Goal: Task Accomplishment & Management: Use online tool/utility

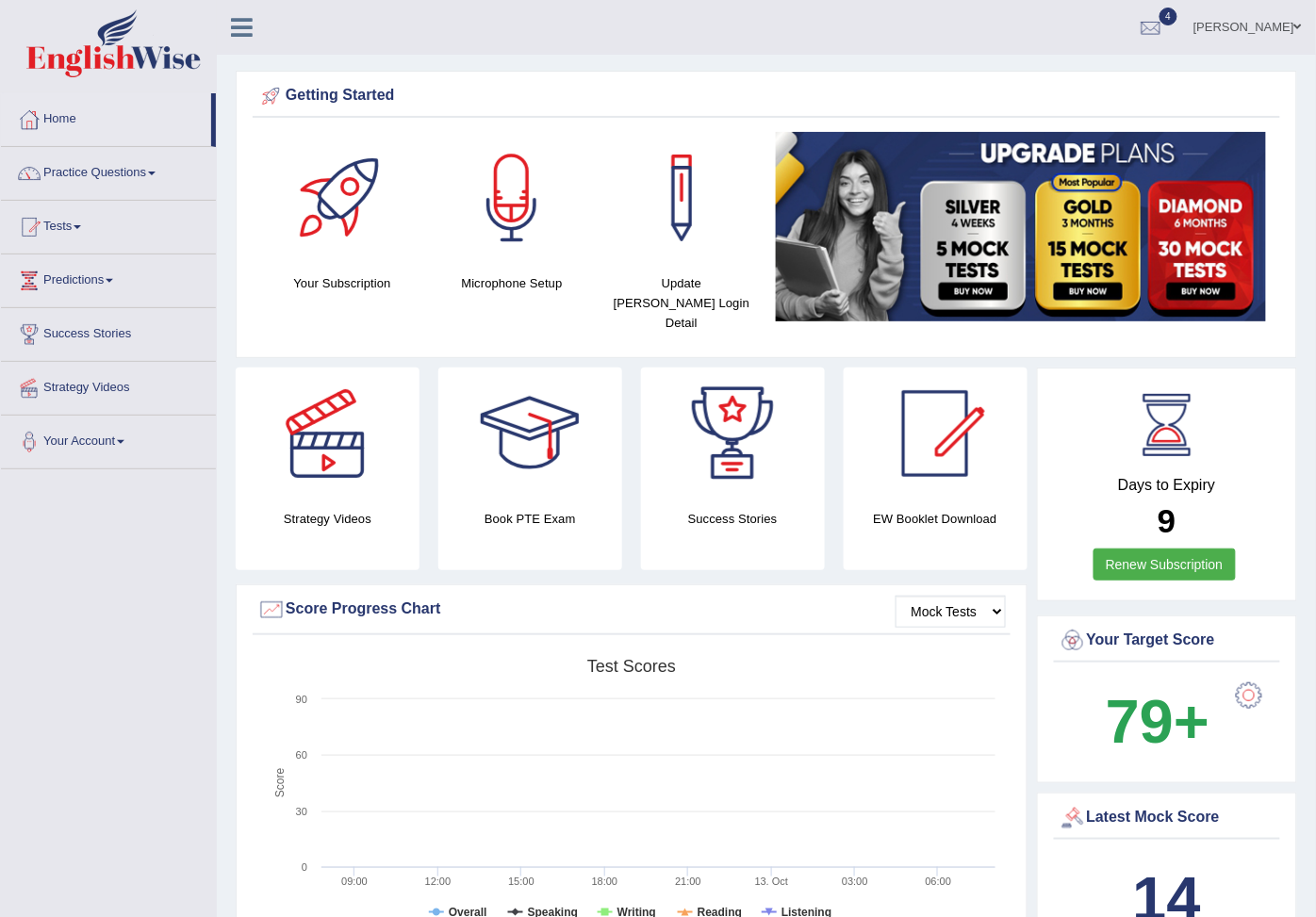
click at [163, 170] on link "Practice Questions" at bounding box center [108, 171] width 215 height 47
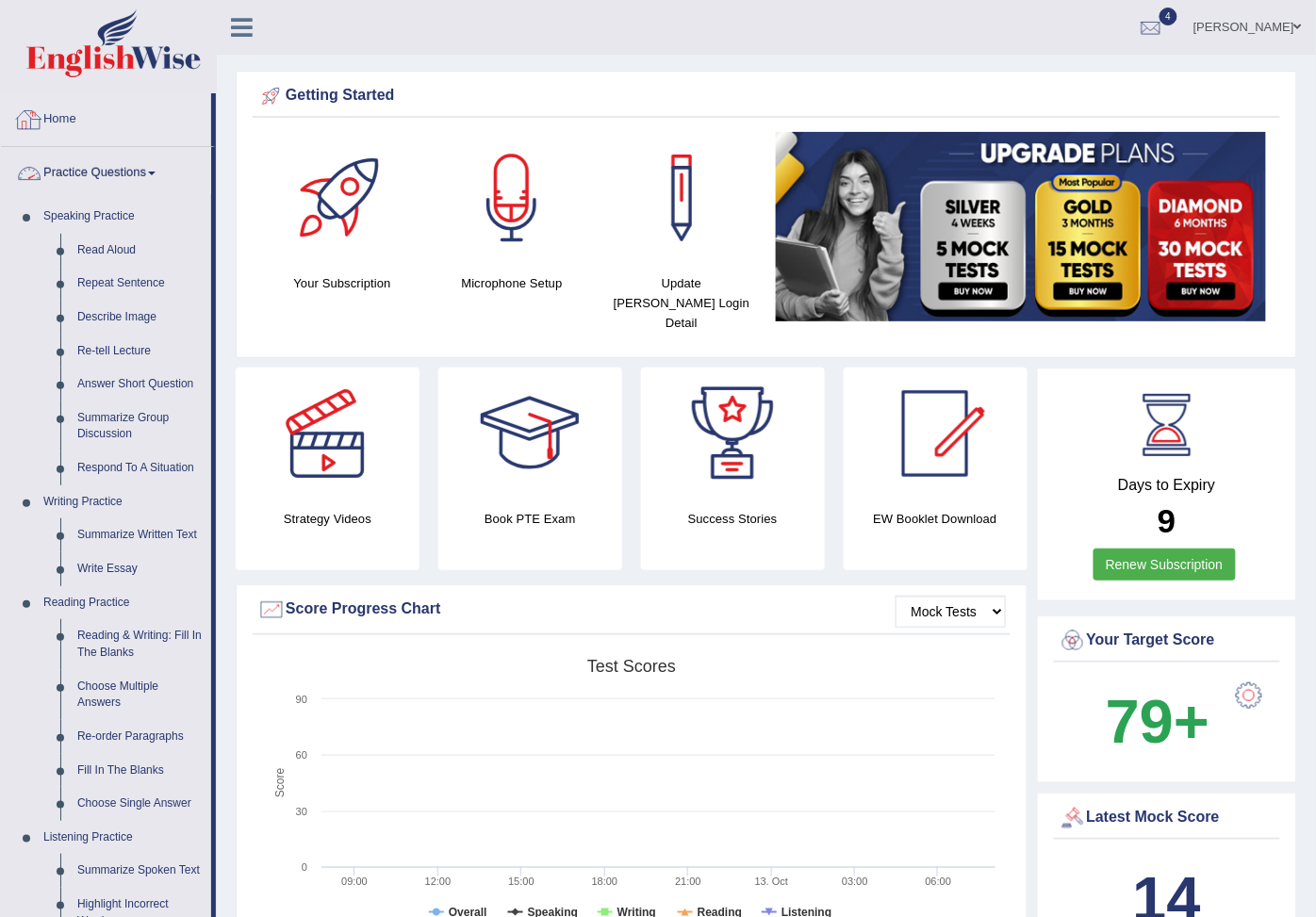
click at [168, 111] on link "Home" at bounding box center [106, 117] width 211 height 47
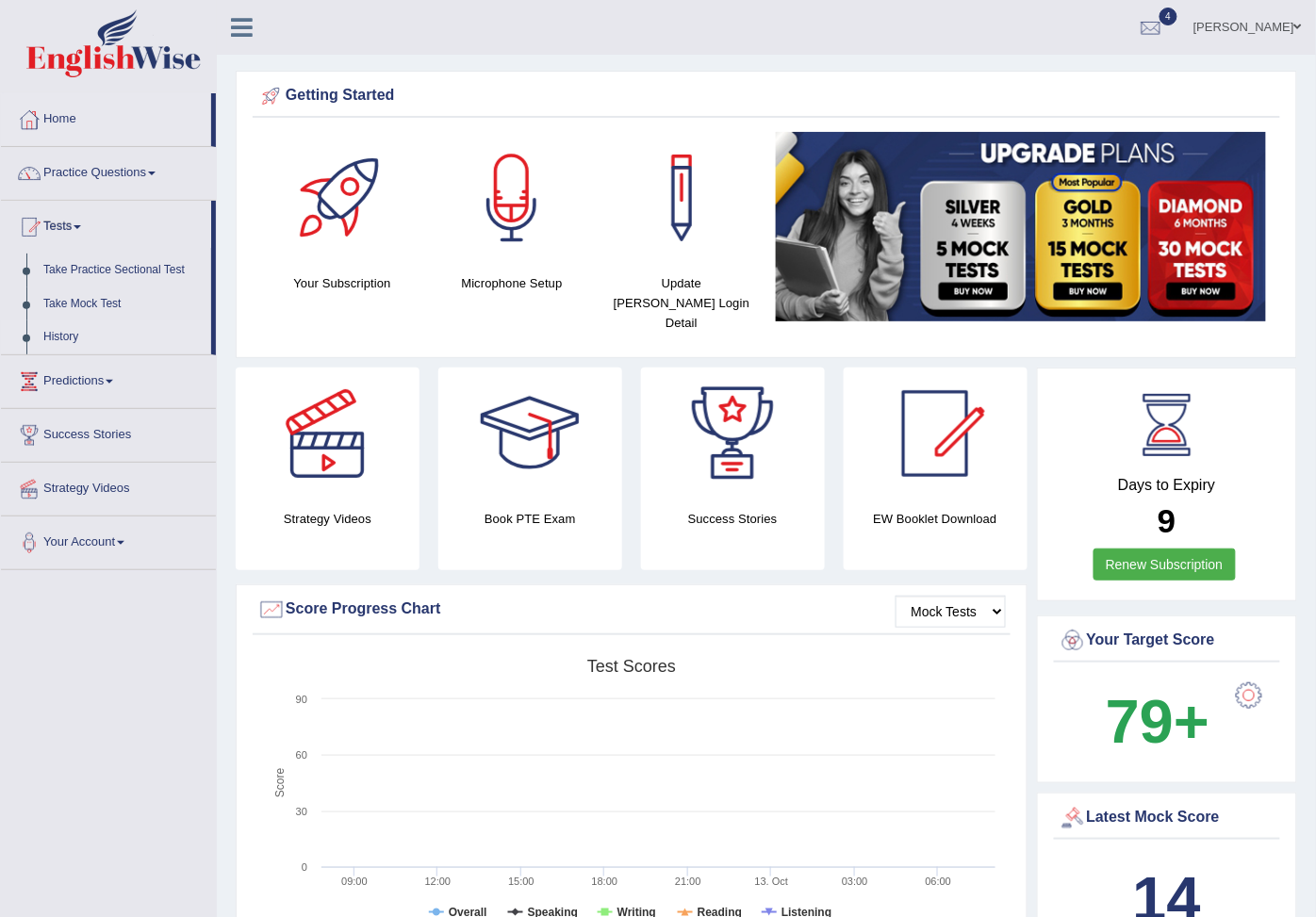
click at [72, 351] on link "History" at bounding box center [123, 337] width 176 height 34
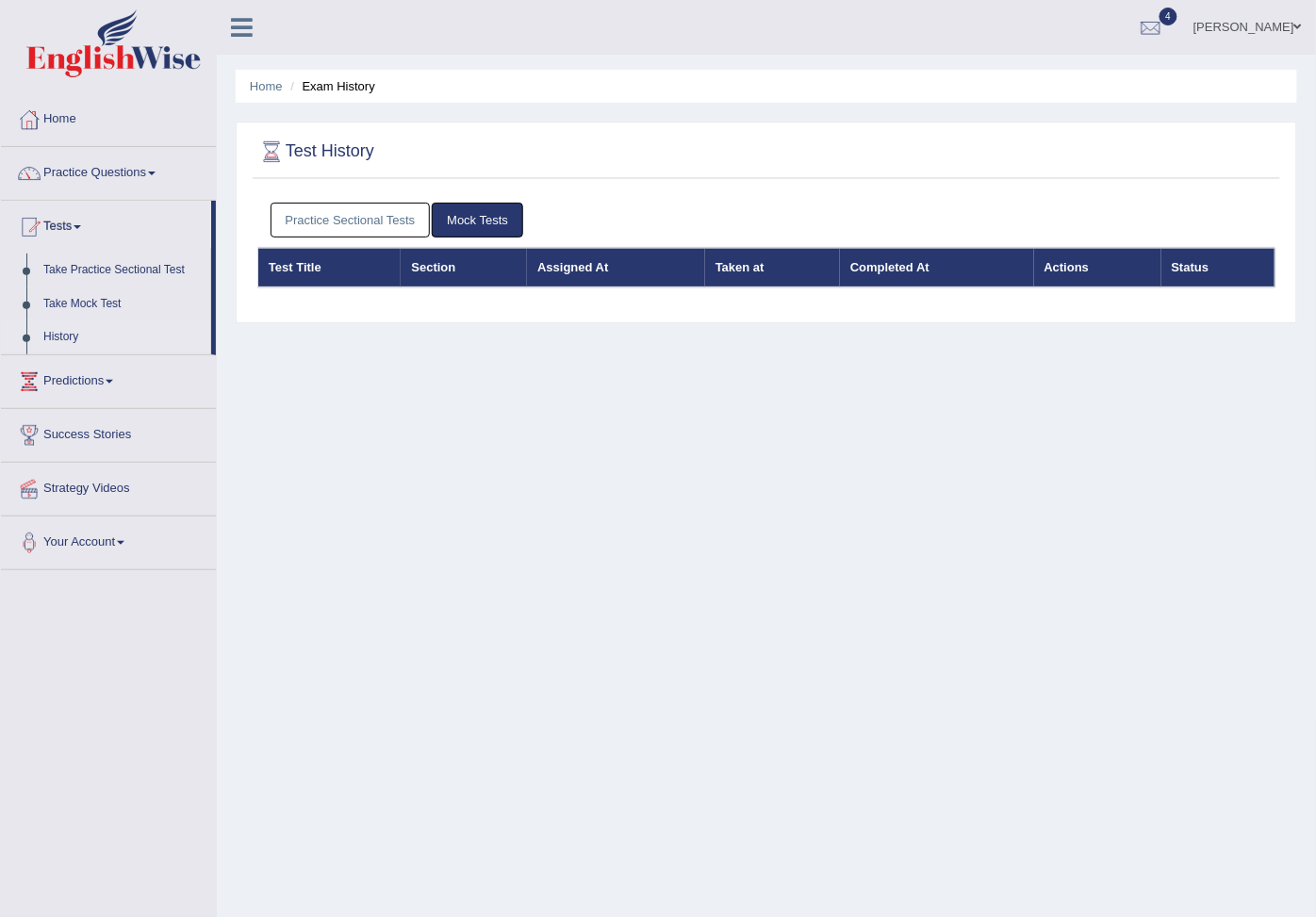
click at [378, 218] on link "Practice Sectional Tests" at bounding box center [351, 220] width 160 height 35
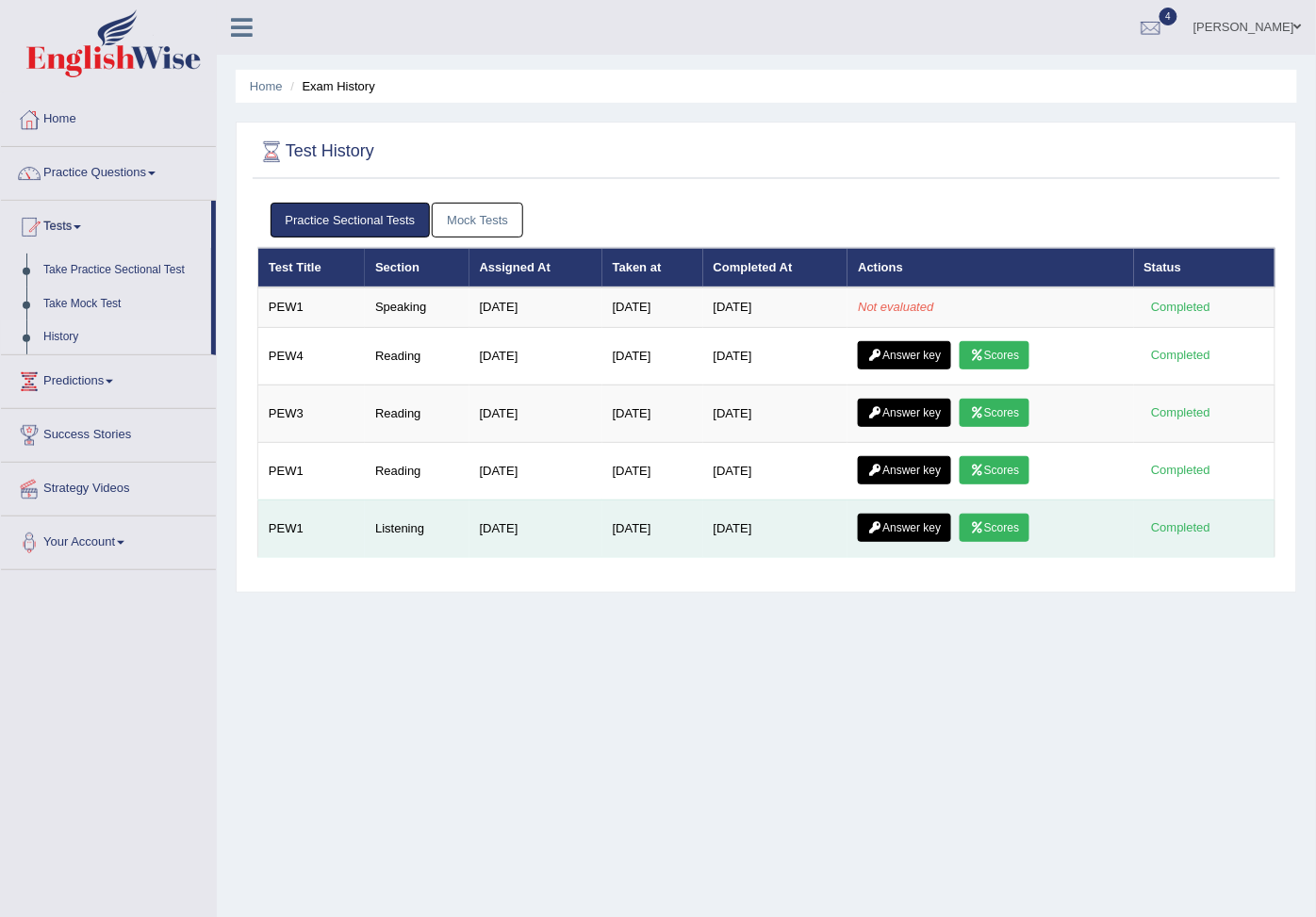
click at [1020, 542] on link "Scores" at bounding box center [994, 527] width 70 height 29
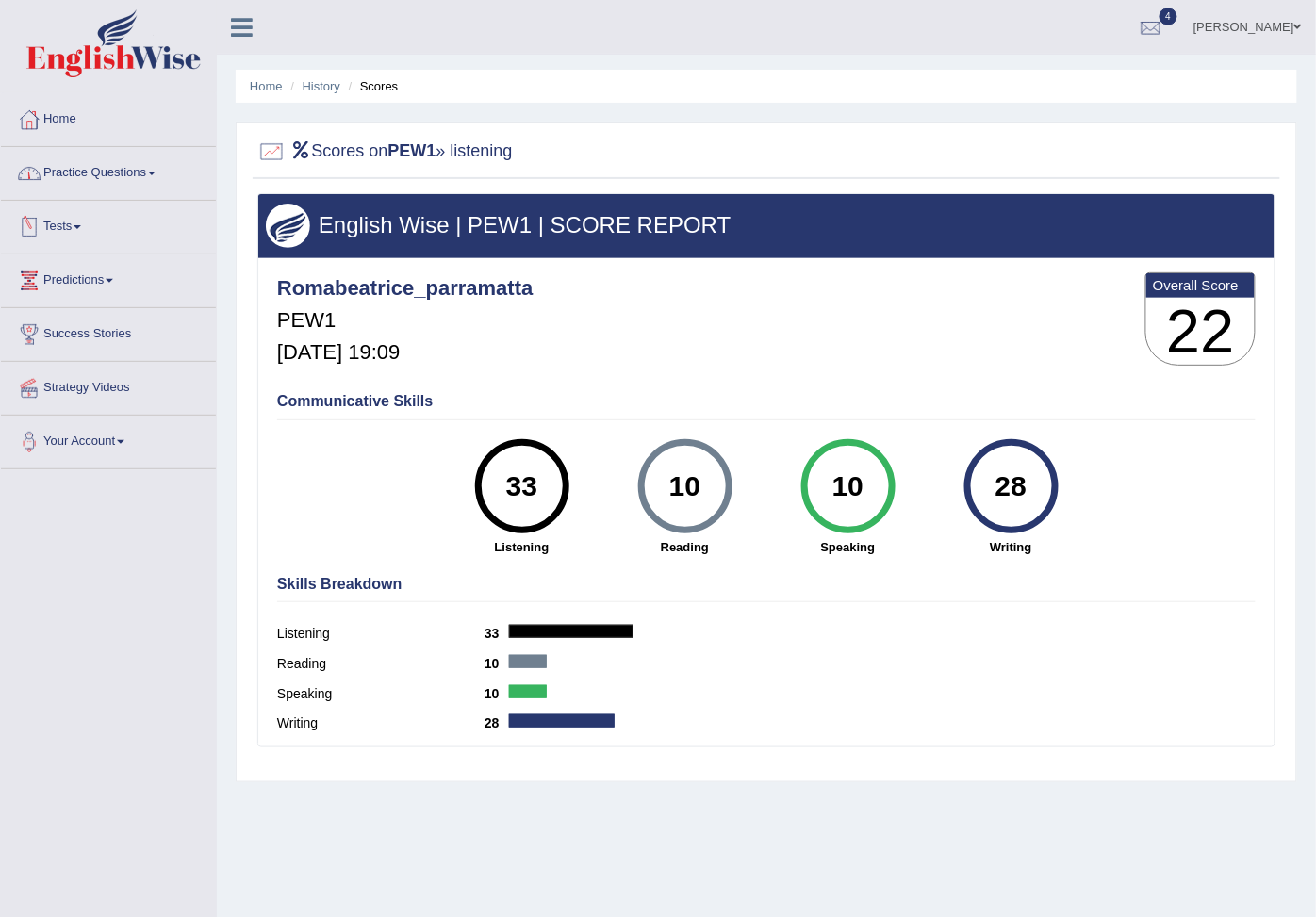
click at [78, 233] on link "Tests" at bounding box center [108, 225] width 215 height 47
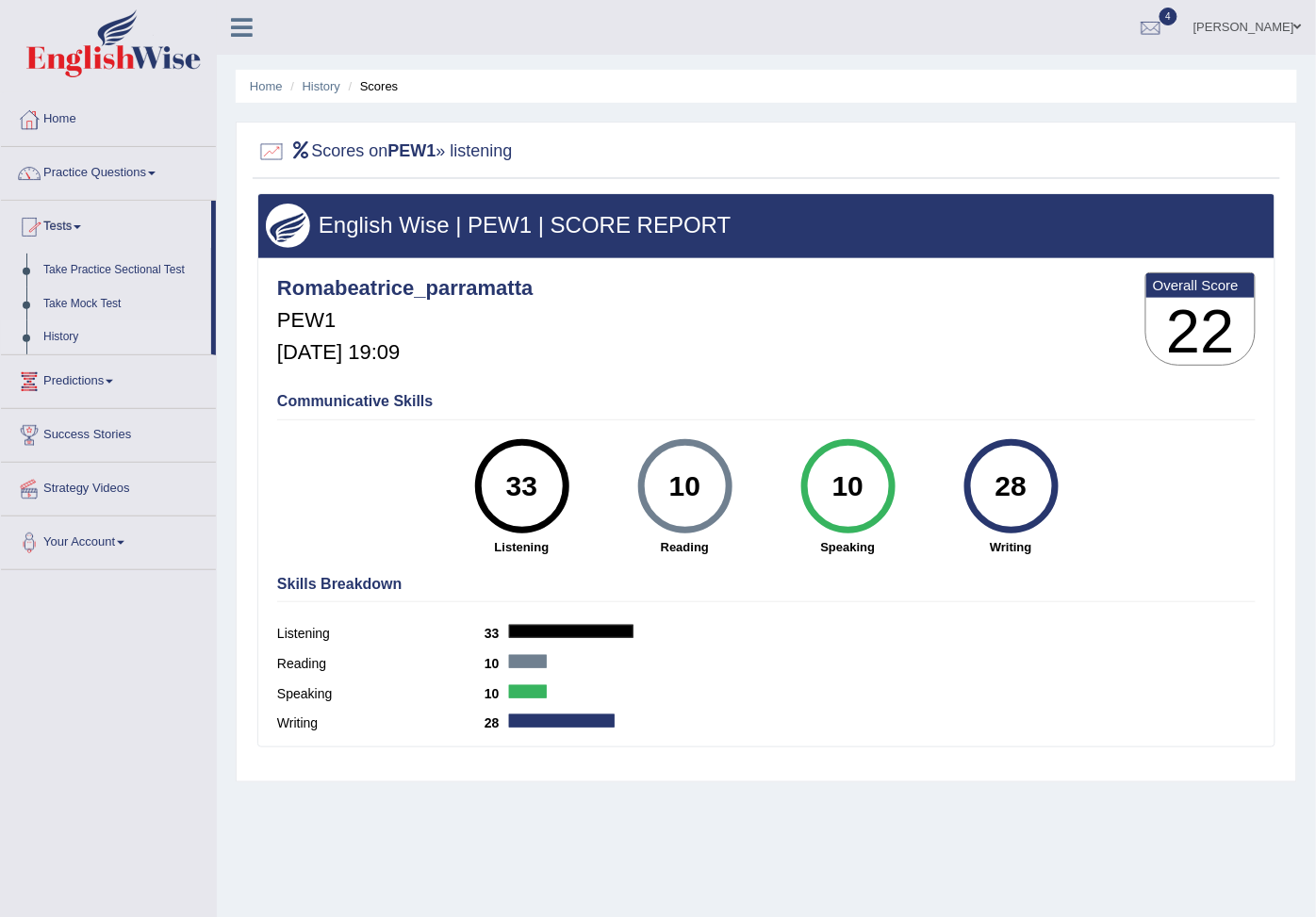
click at [67, 354] on link "History" at bounding box center [123, 337] width 176 height 34
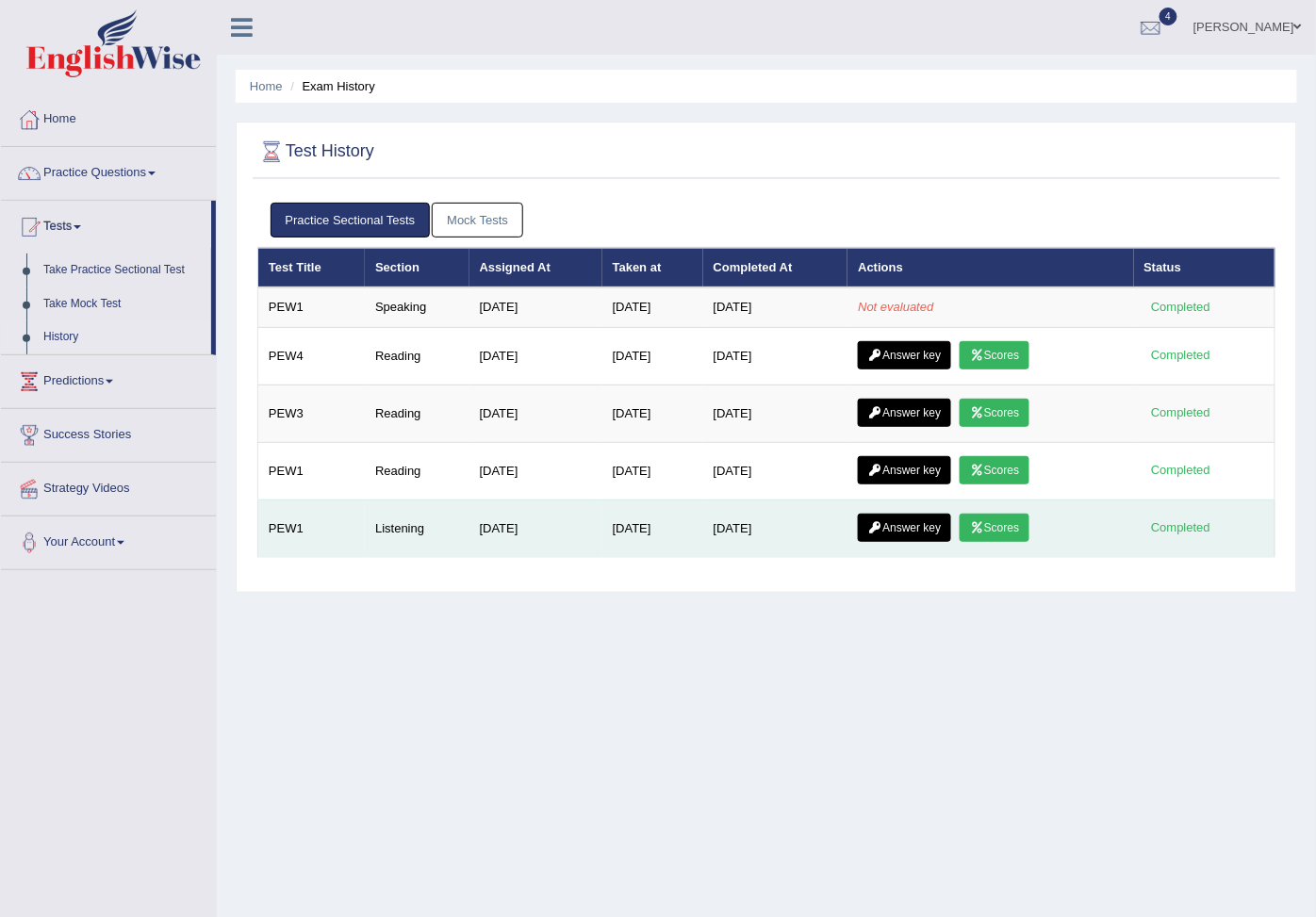
click at [1003, 542] on link "Scores" at bounding box center [994, 527] width 70 height 29
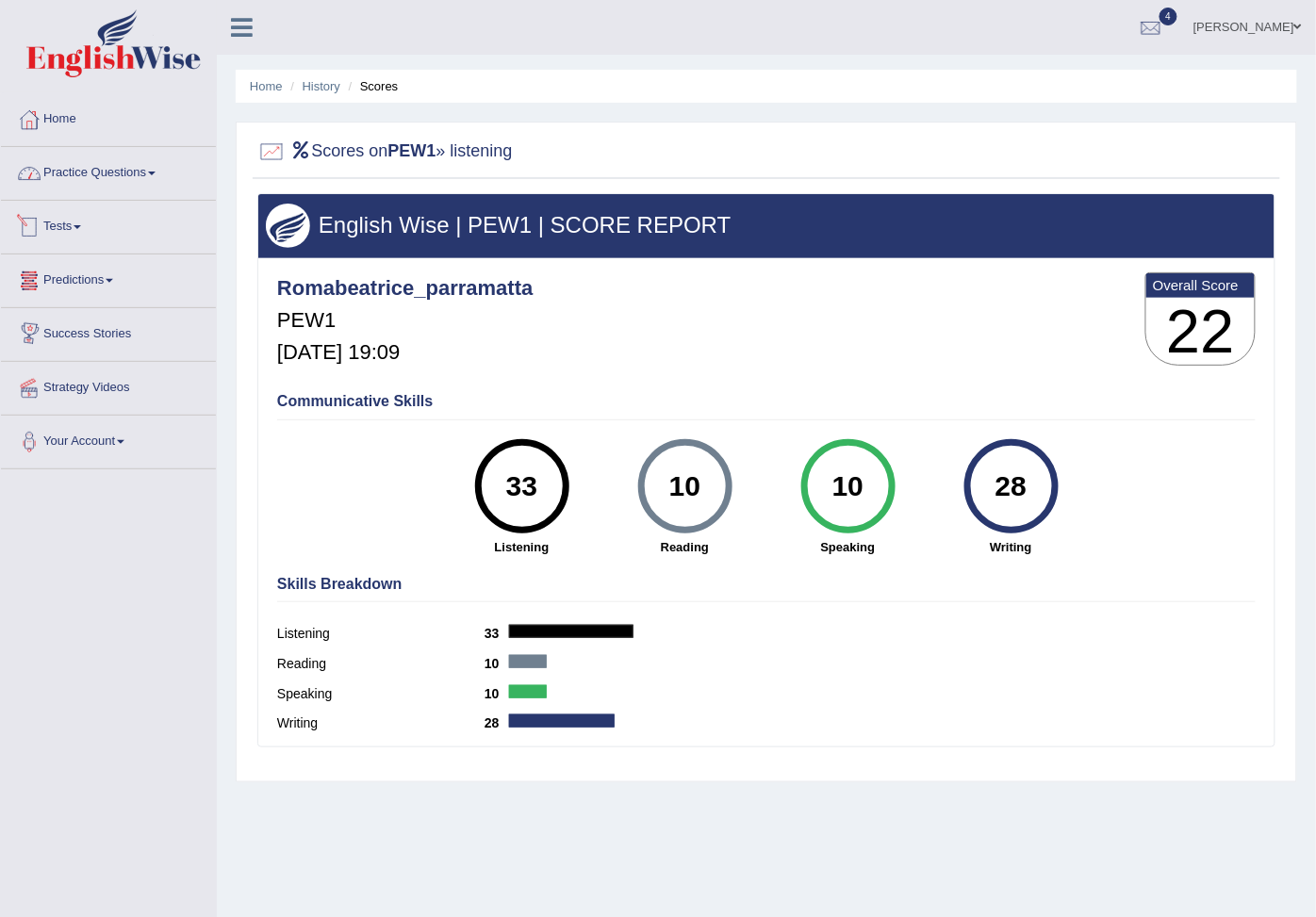
click at [124, 166] on link "Practice Questions" at bounding box center [108, 171] width 215 height 47
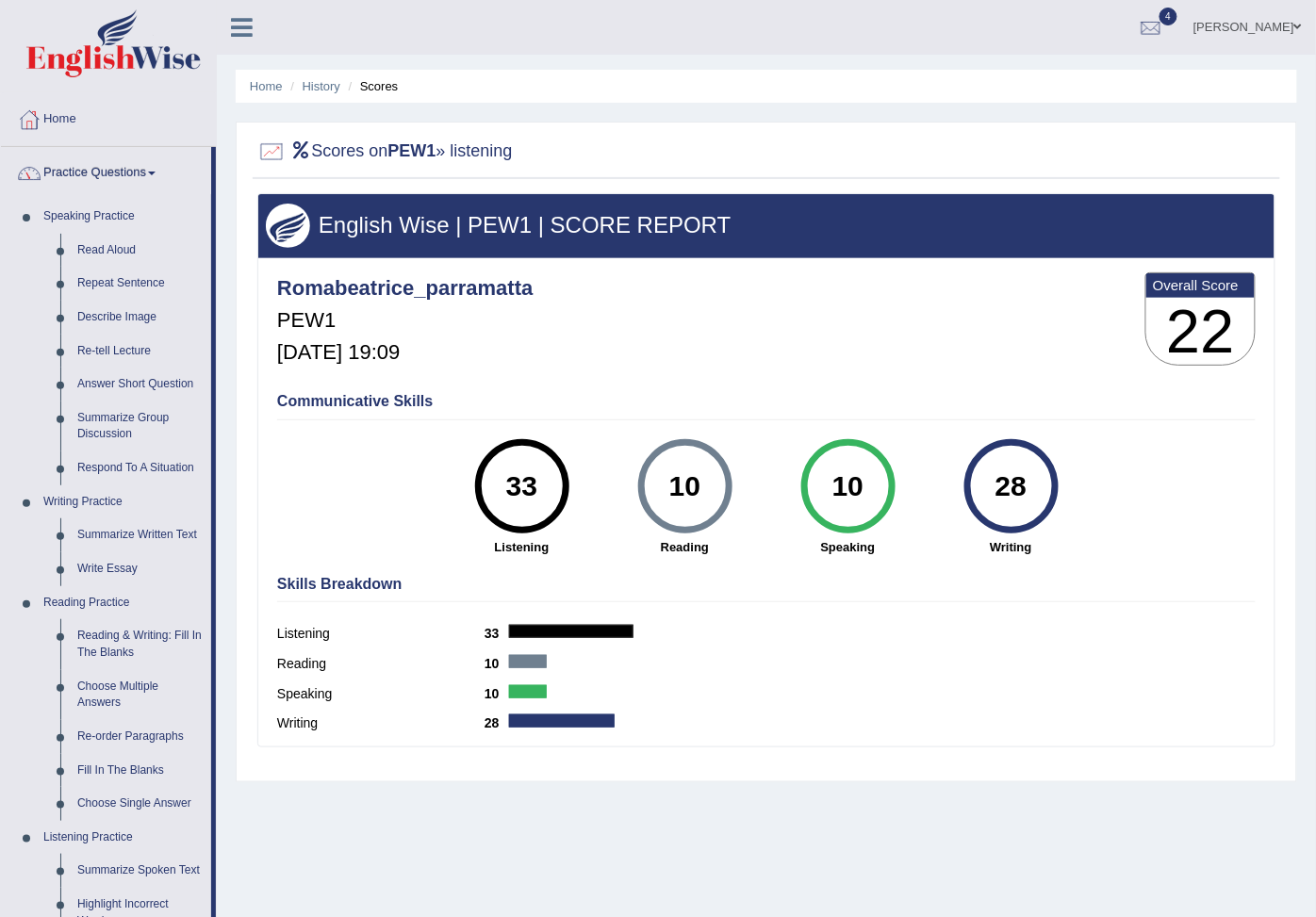
click at [119, 168] on link "Practice Questions" at bounding box center [106, 171] width 211 height 47
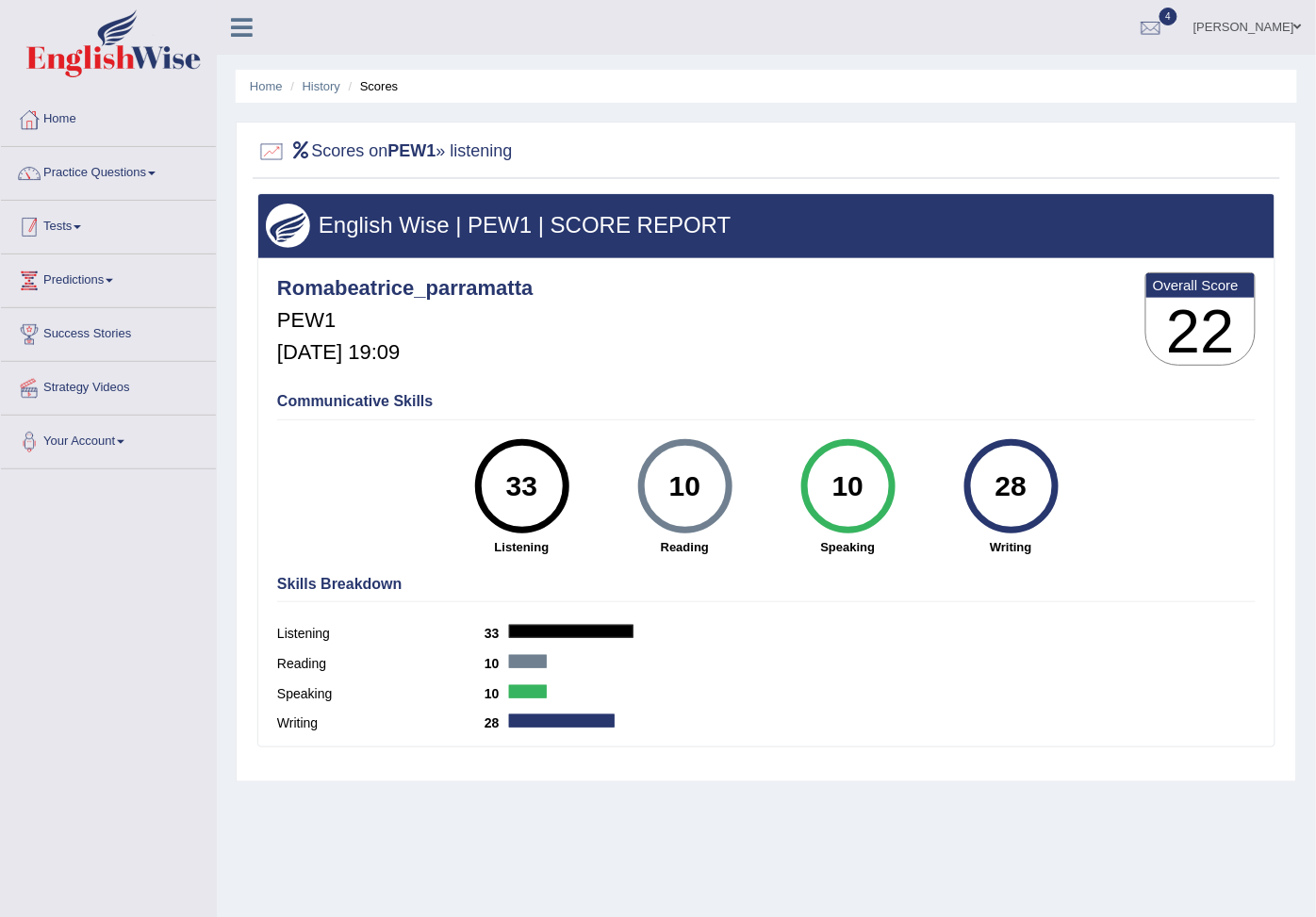
click at [89, 238] on link "Tests" at bounding box center [108, 225] width 215 height 47
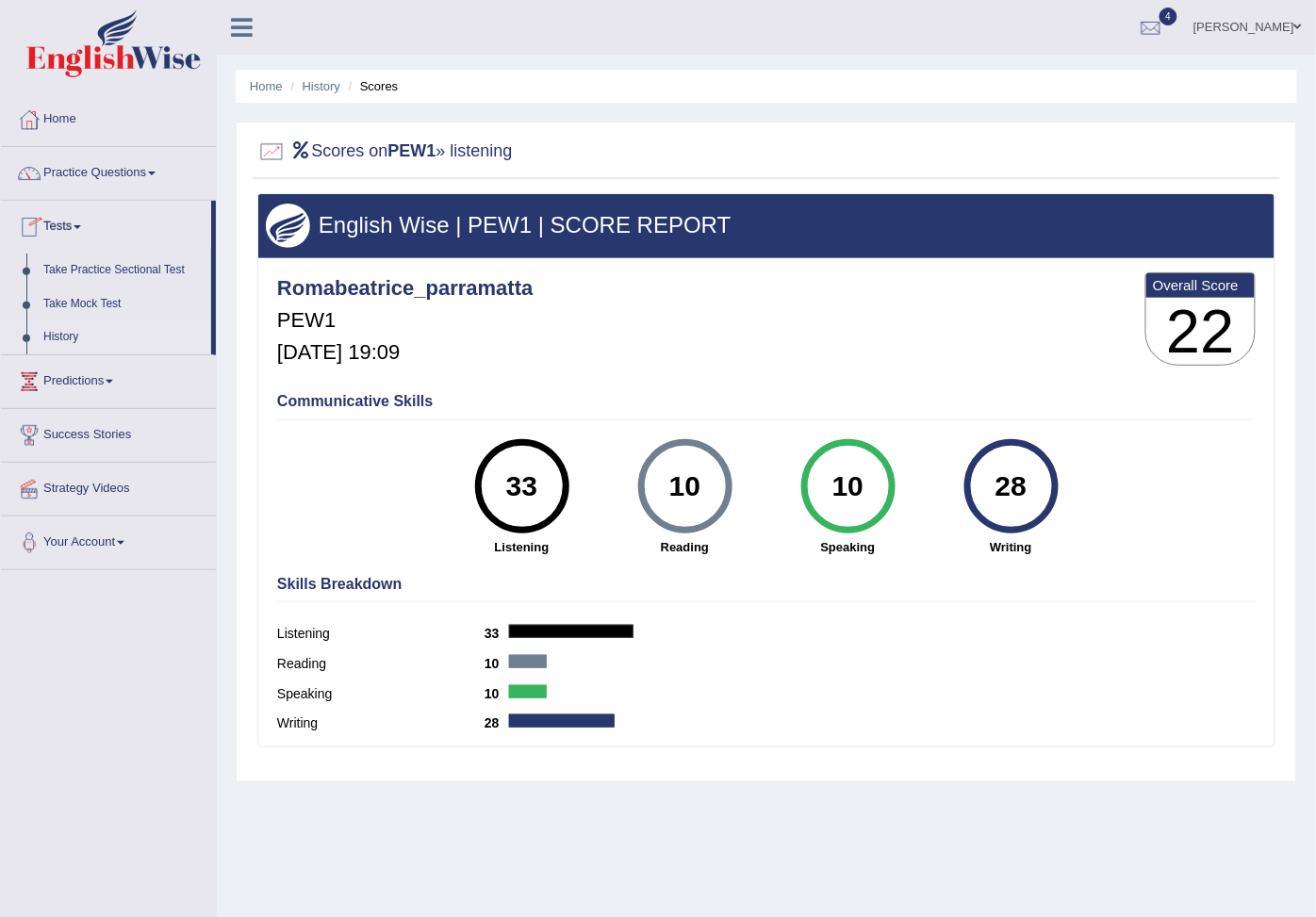
click at [62, 354] on link "History" at bounding box center [123, 337] width 176 height 34
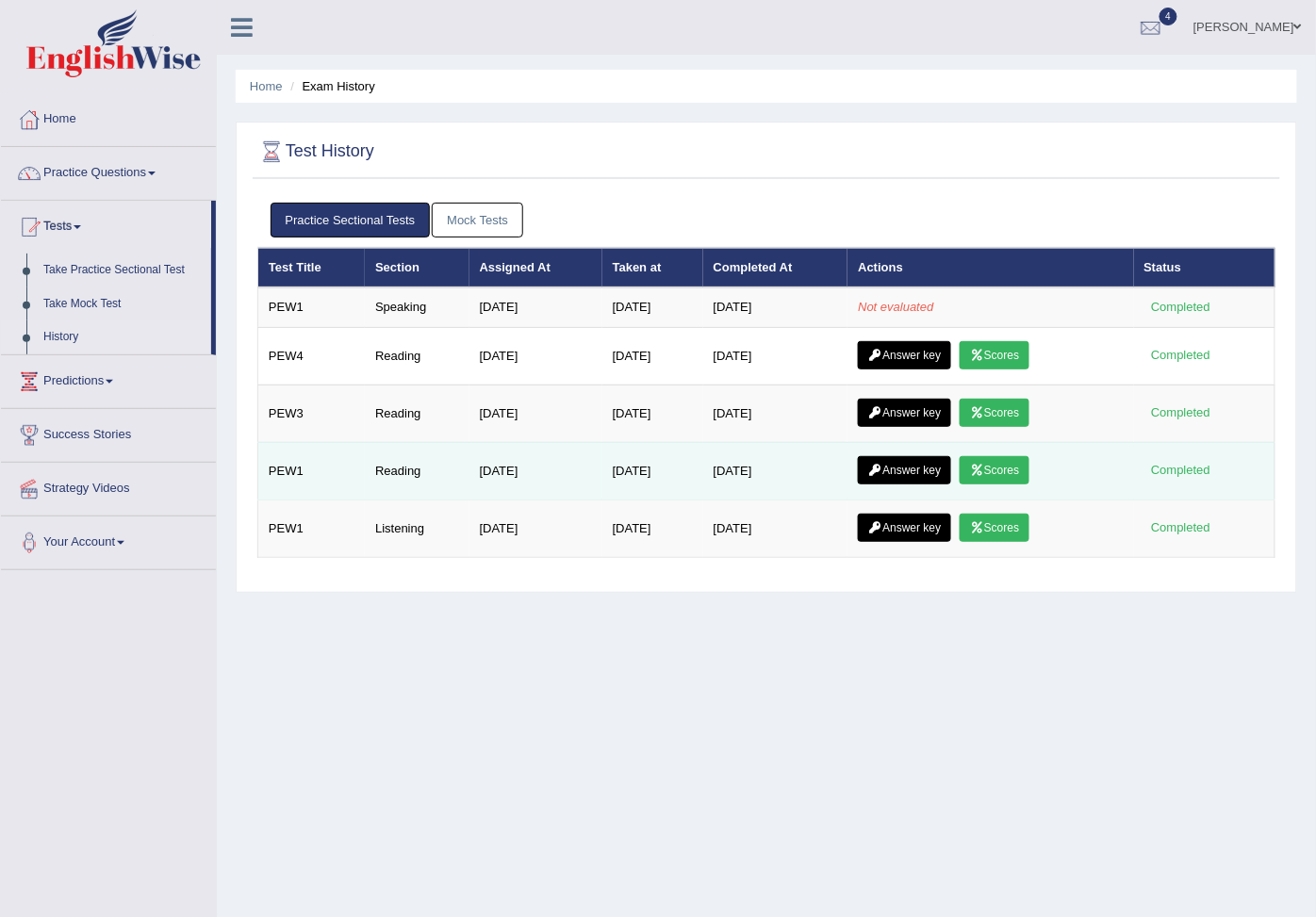
click at [1019, 485] on link "Scores" at bounding box center [994, 470] width 70 height 29
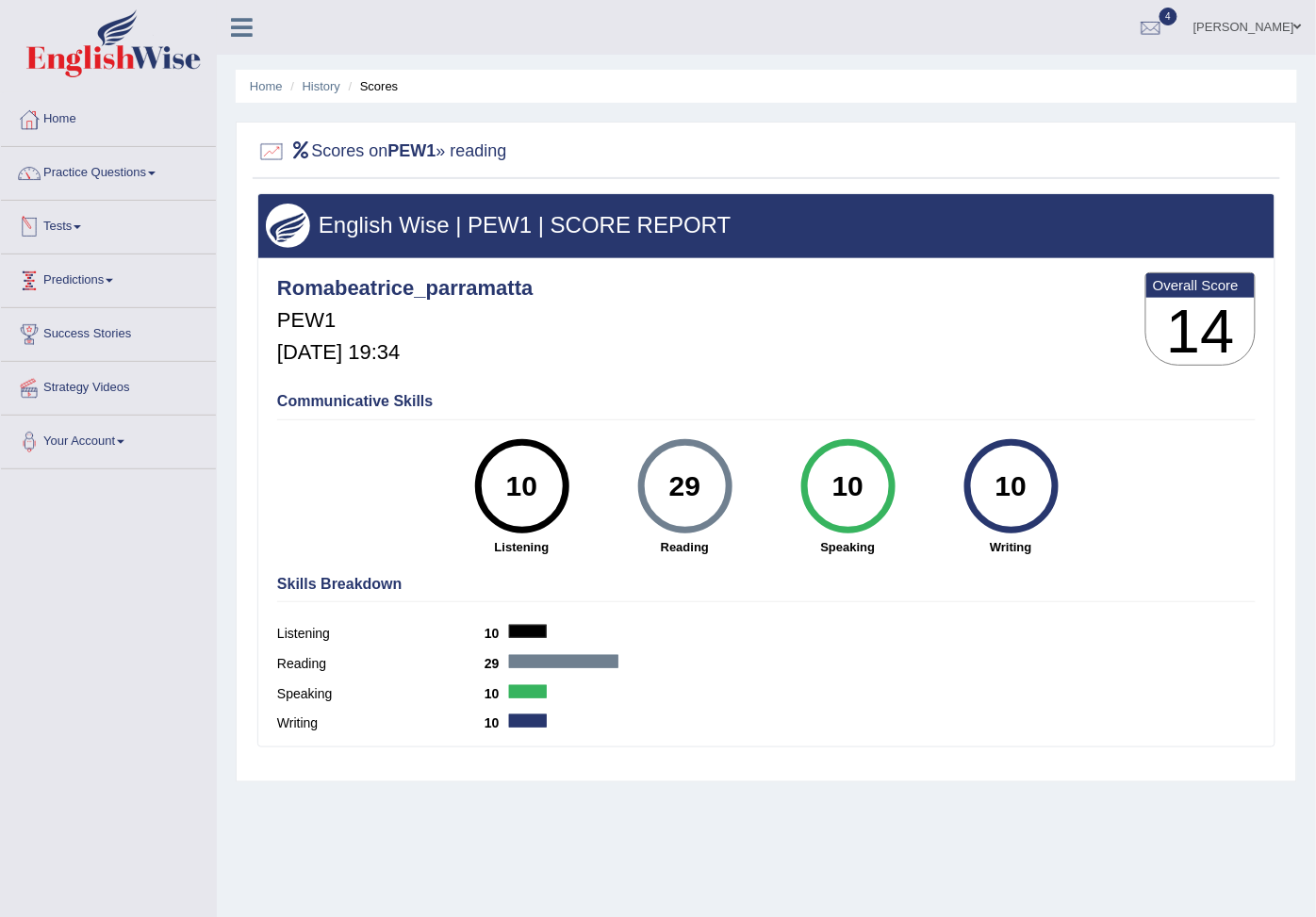
click at [83, 229] on link "Tests" at bounding box center [108, 225] width 215 height 47
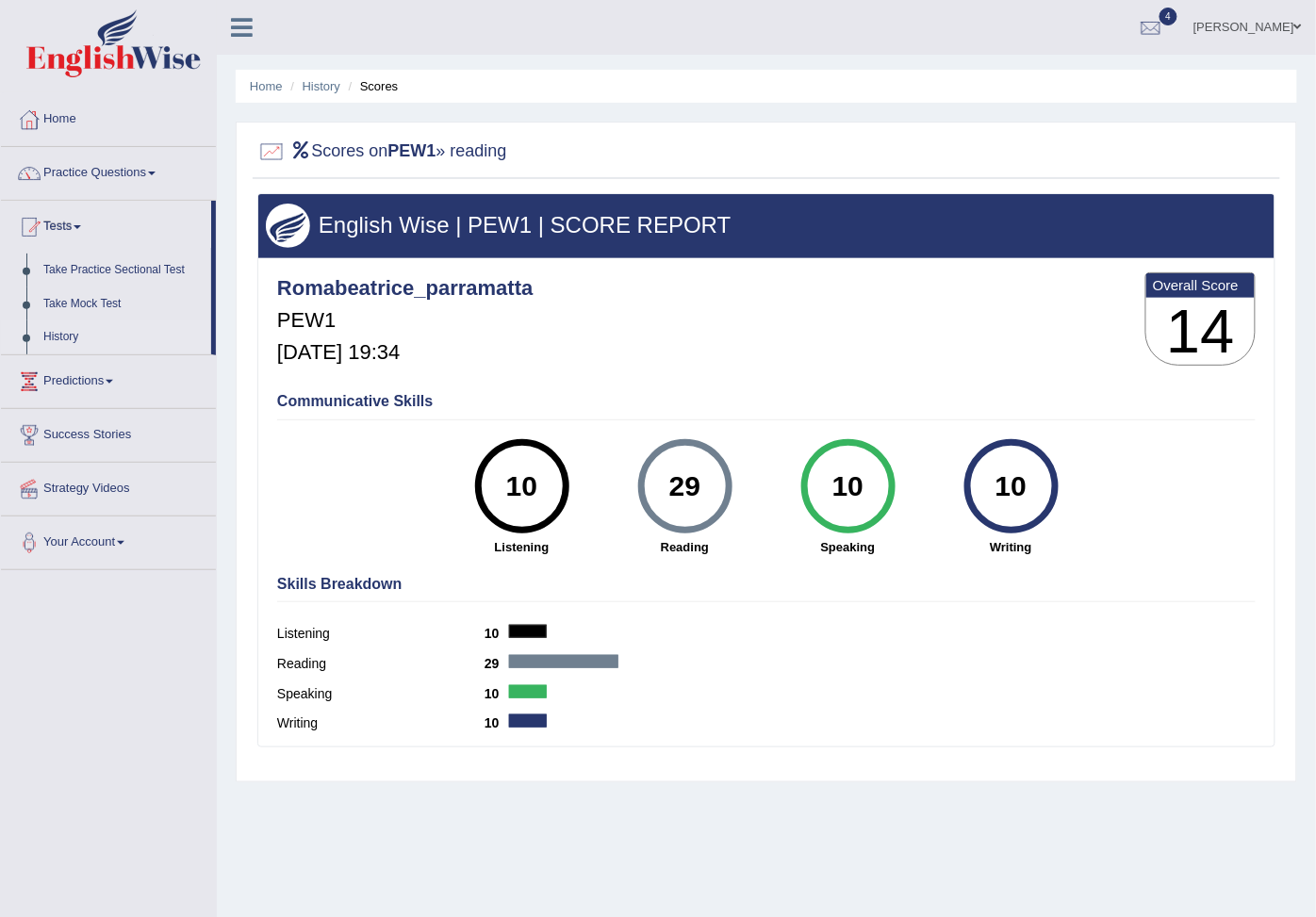
click at [71, 354] on link "History" at bounding box center [123, 337] width 176 height 34
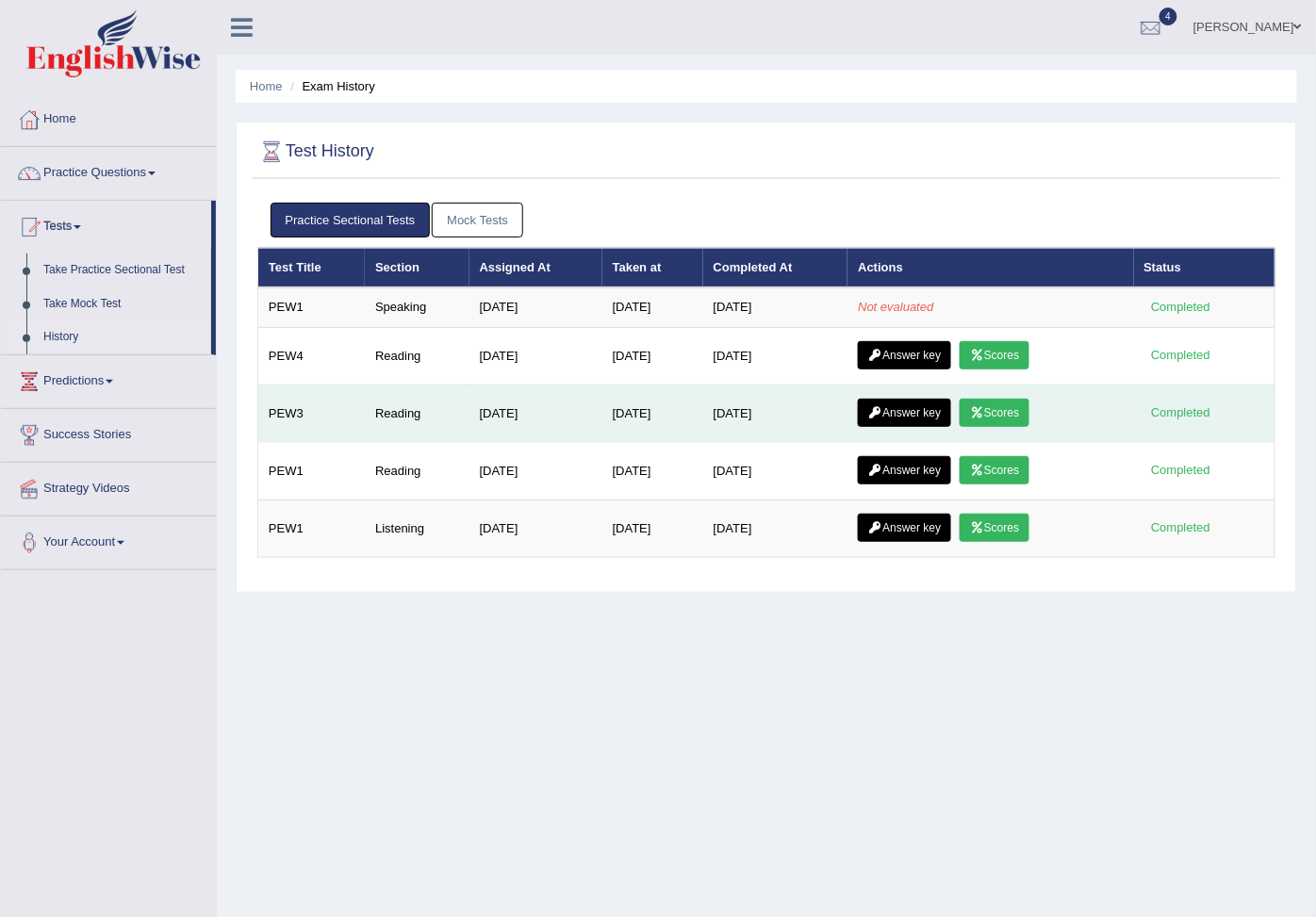
click at [1023, 416] on link "Scores" at bounding box center [994, 413] width 70 height 29
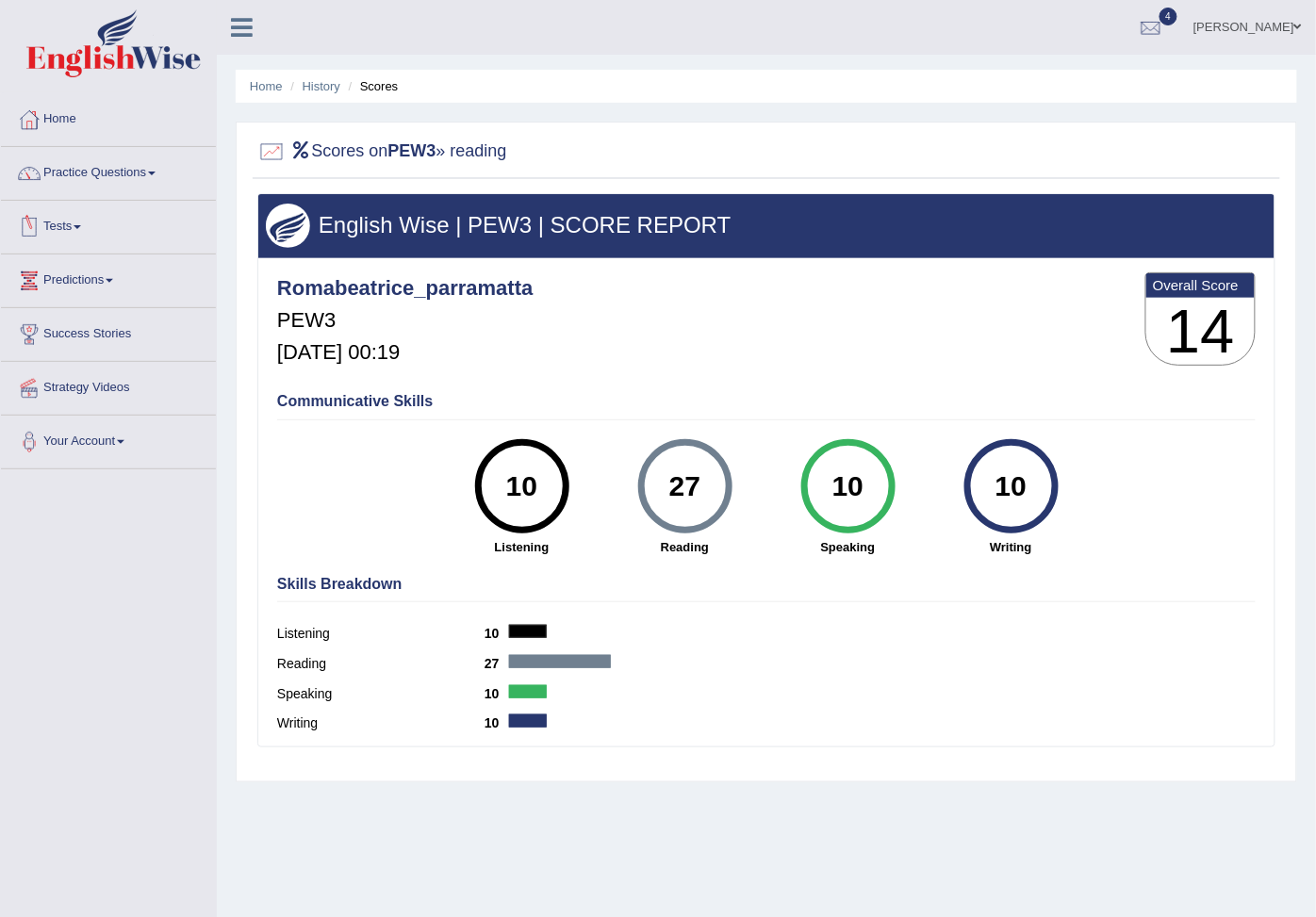
click at [95, 227] on link "Tests" at bounding box center [108, 225] width 215 height 47
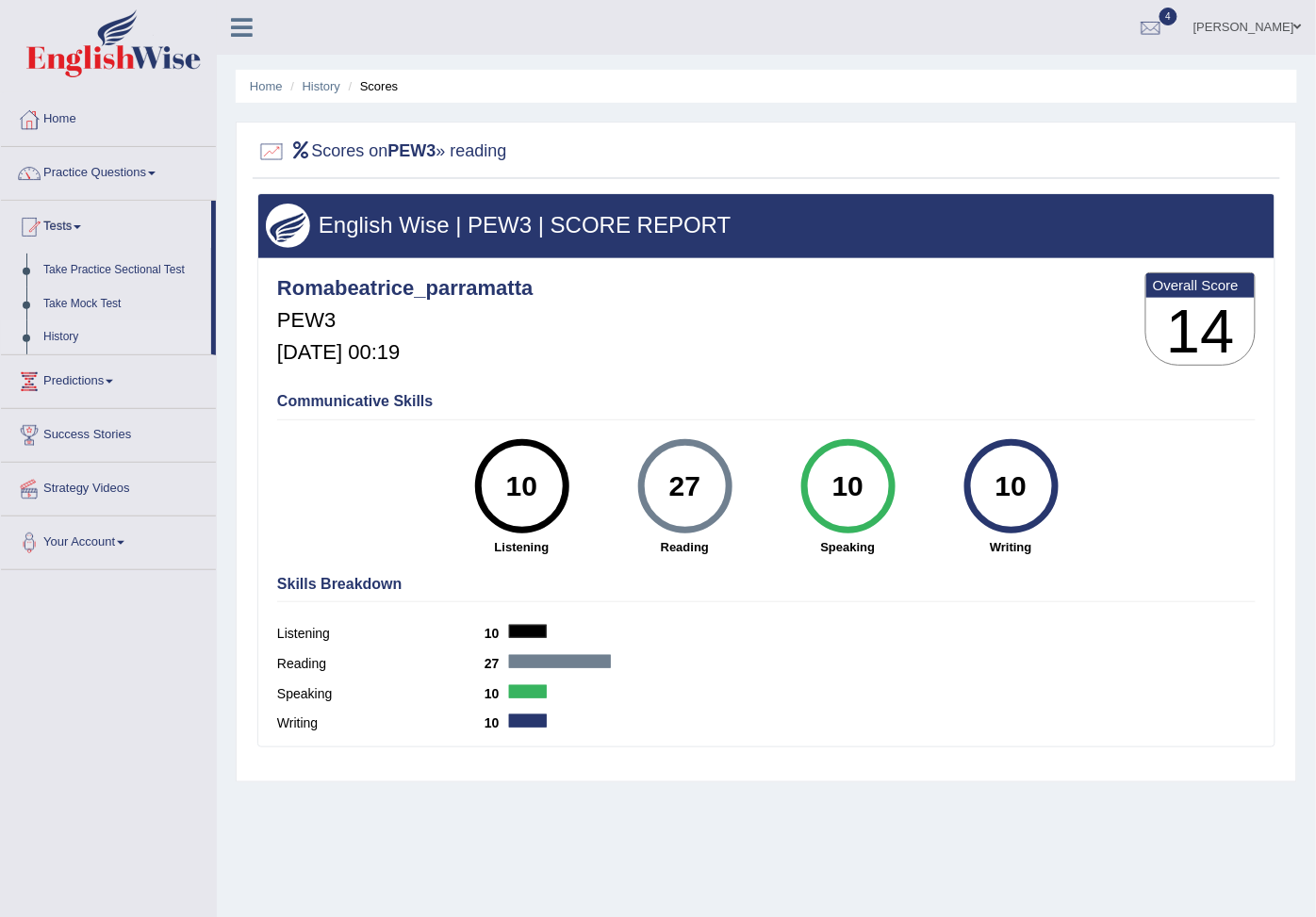
click at [73, 349] on link "History" at bounding box center [123, 337] width 176 height 34
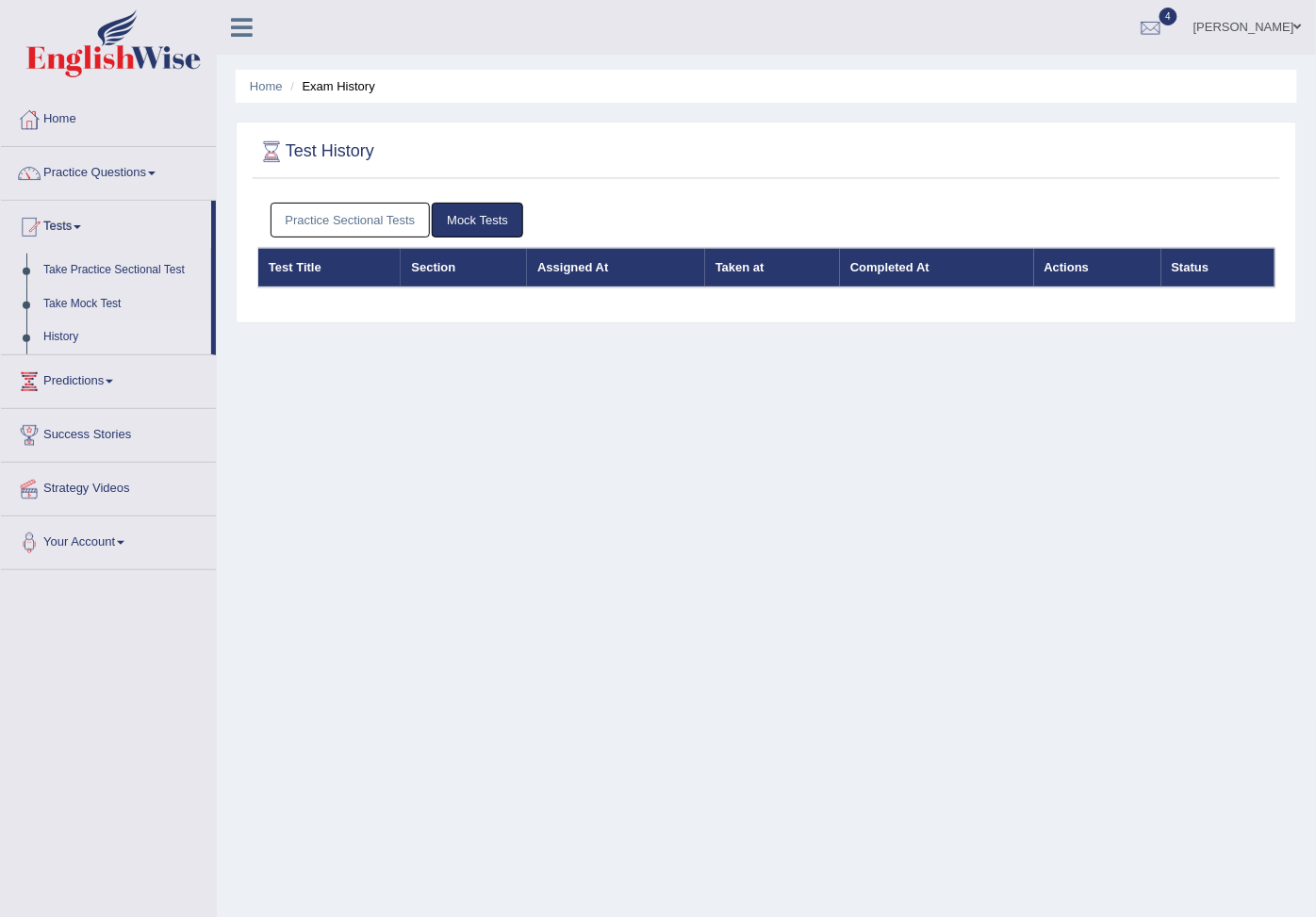
click at [368, 218] on link "Practice Sectional Tests" at bounding box center [351, 220] width 160 height 35
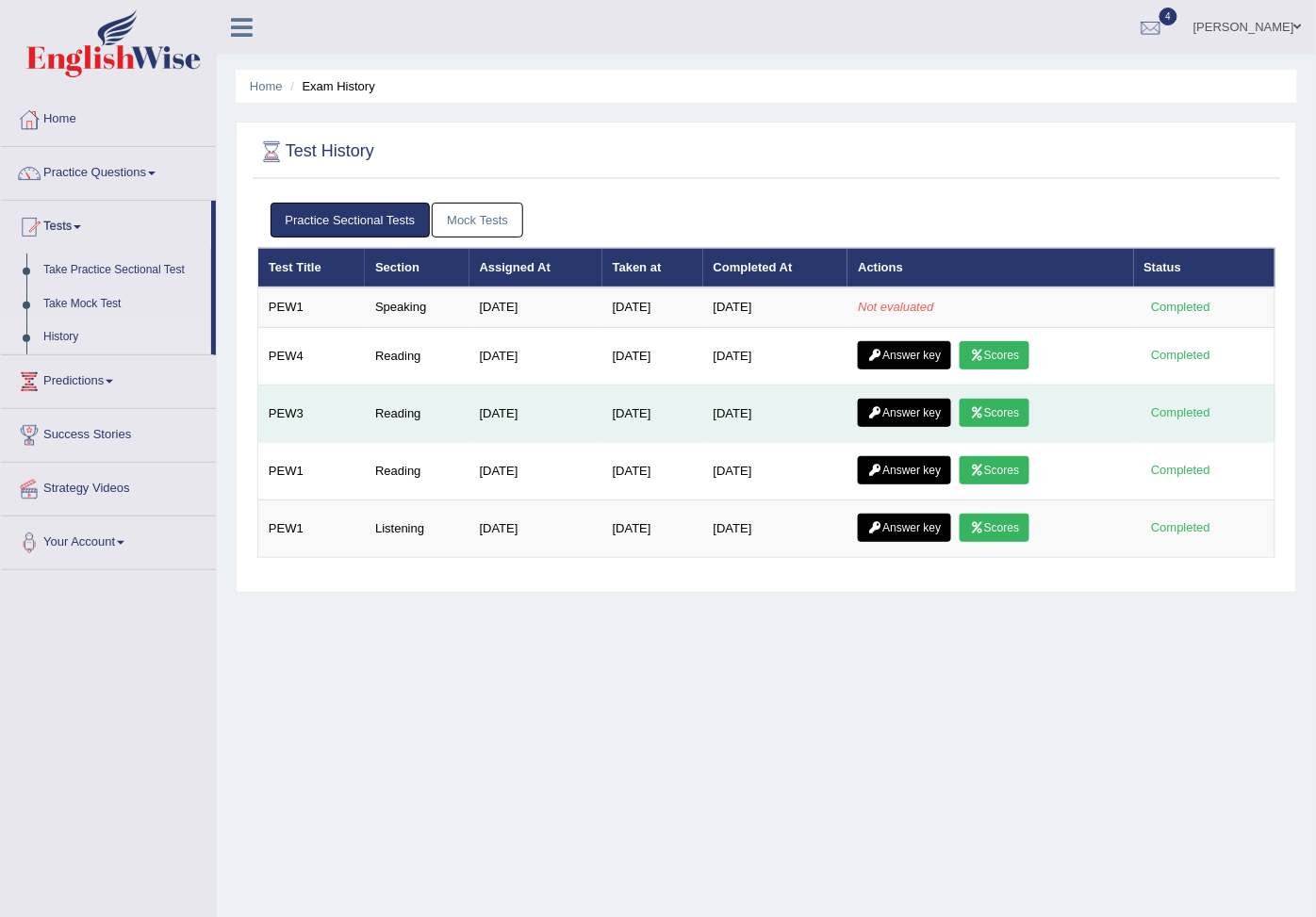
click at [994, 426] on link "Scores" at bounding box center [994, 413] width 70 height 29
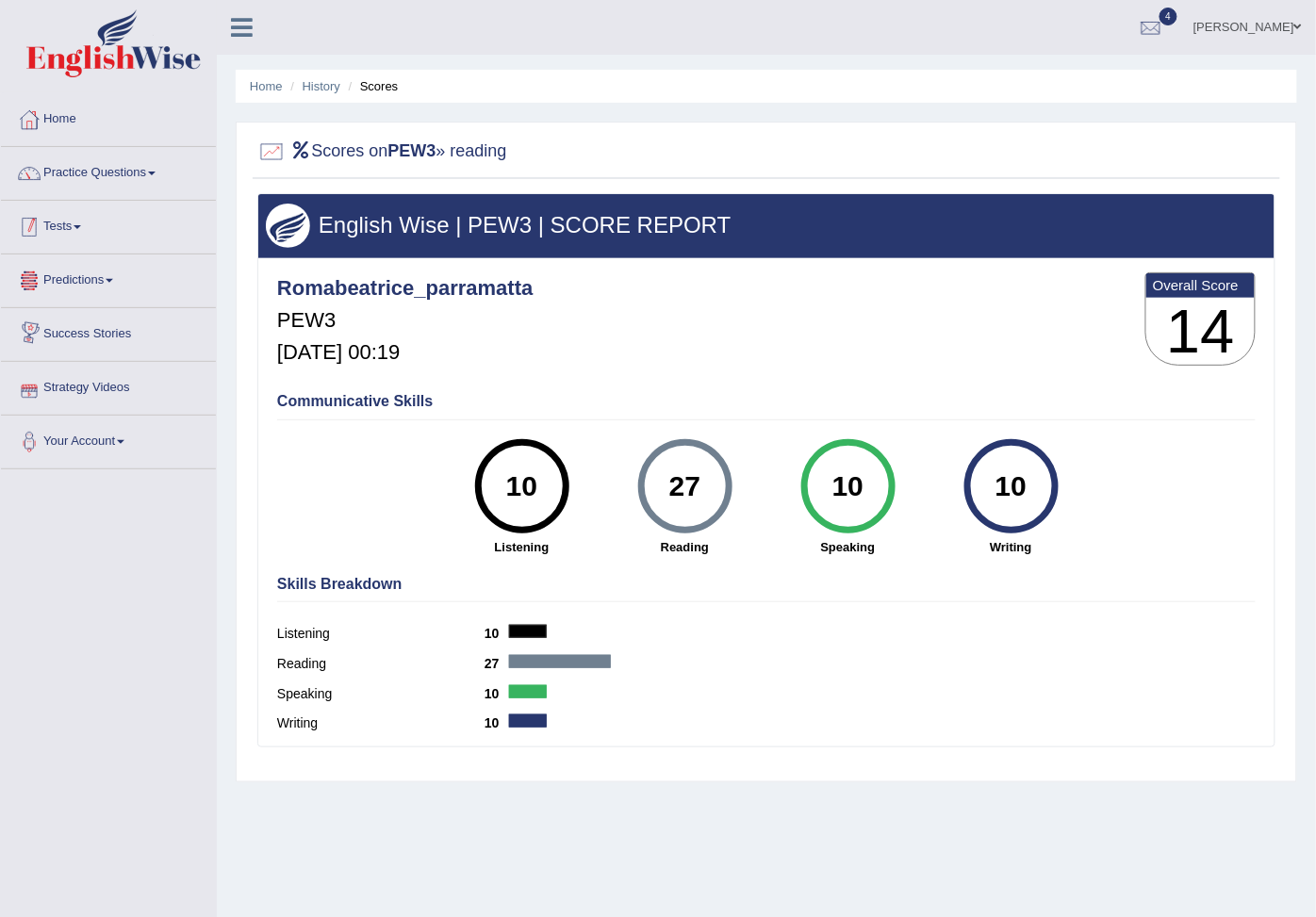
click at [70, 221] on link "Tests" at bounding box center [108, 225] width 215 height 47
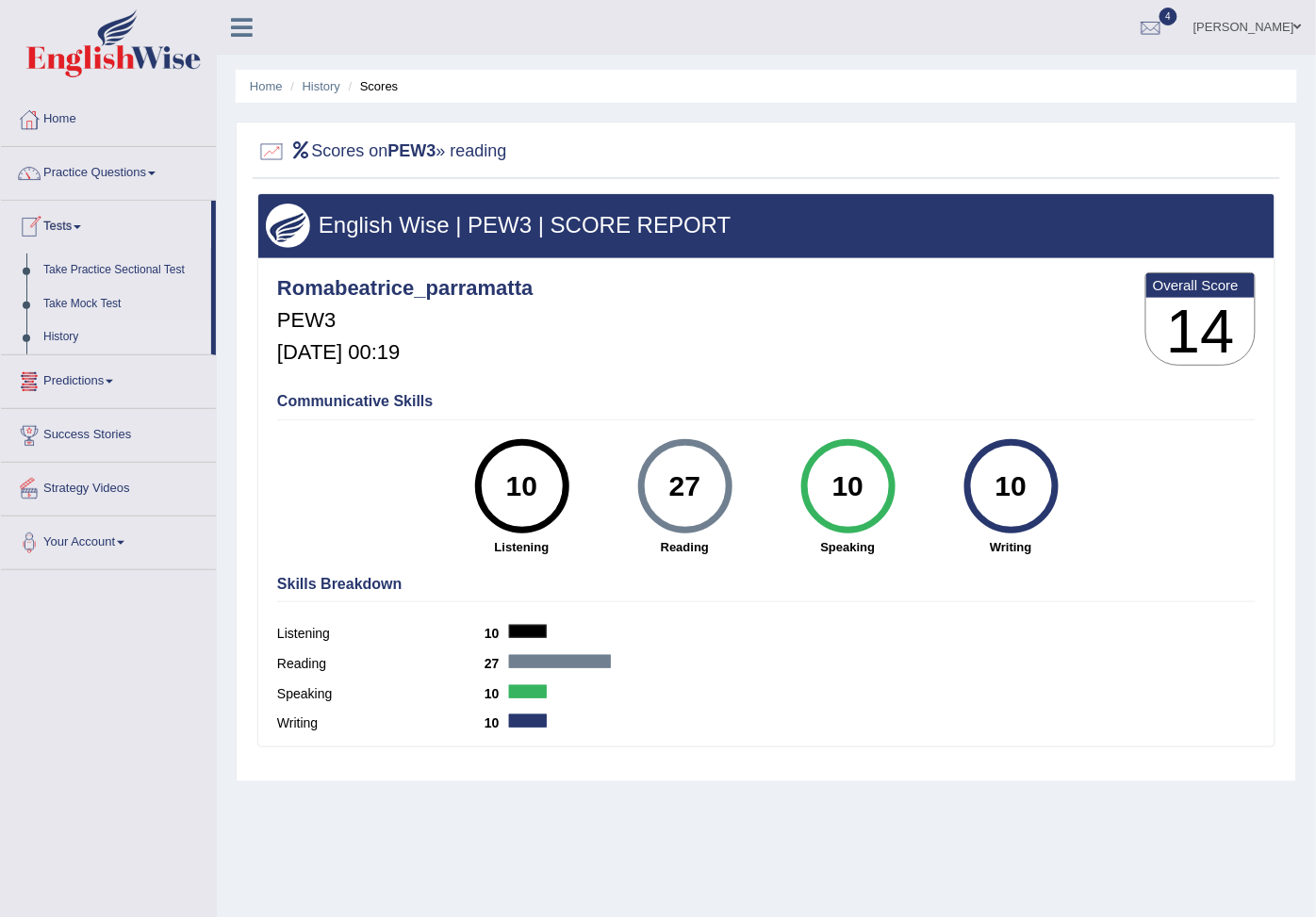
click at [79, 354] on link "History" at bounding box center [123, 337] width 176 height 34
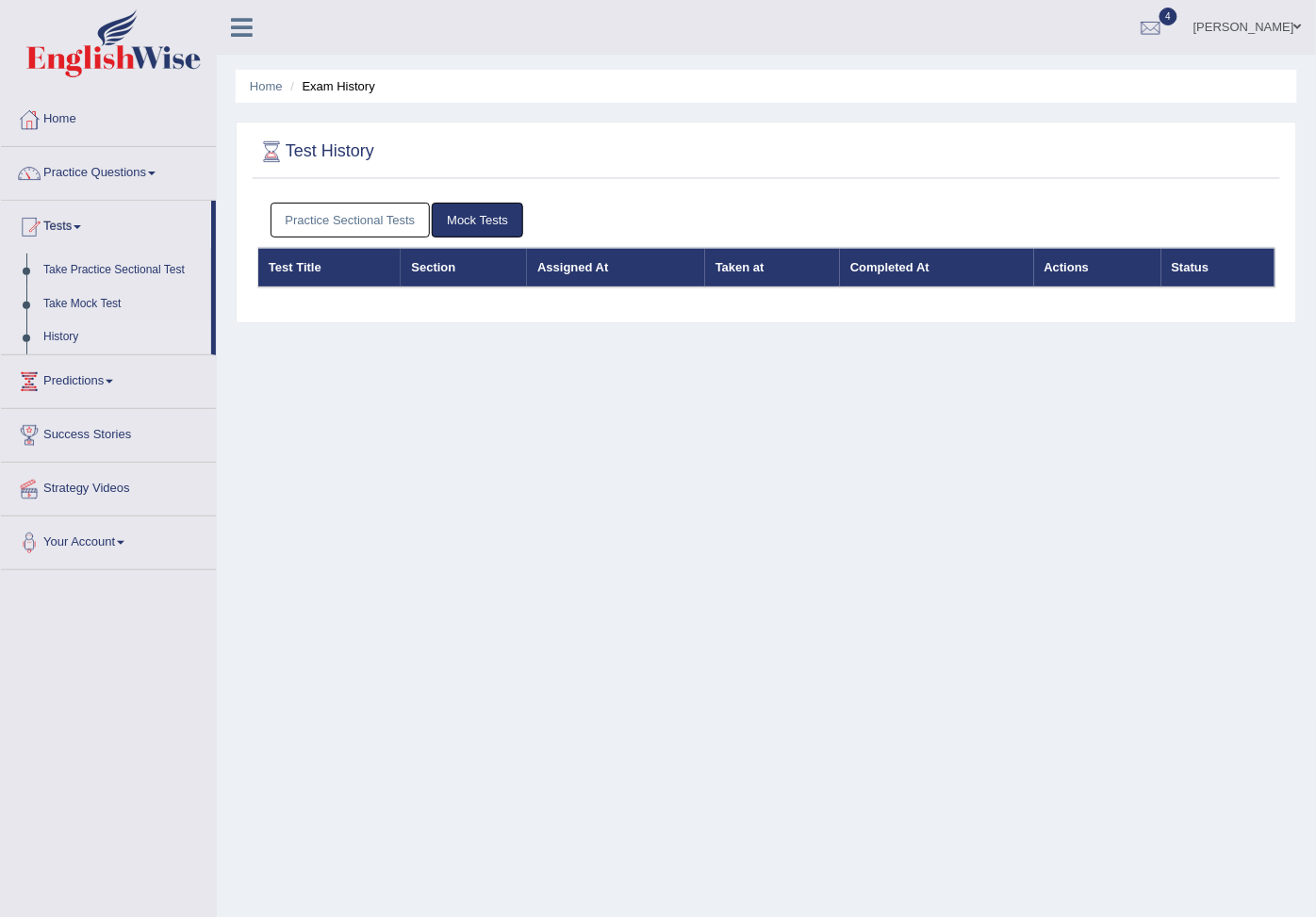
click at [365, 219] on link "Practice Sectional Tests" at bounding box center [351, 220] width 160 height 35
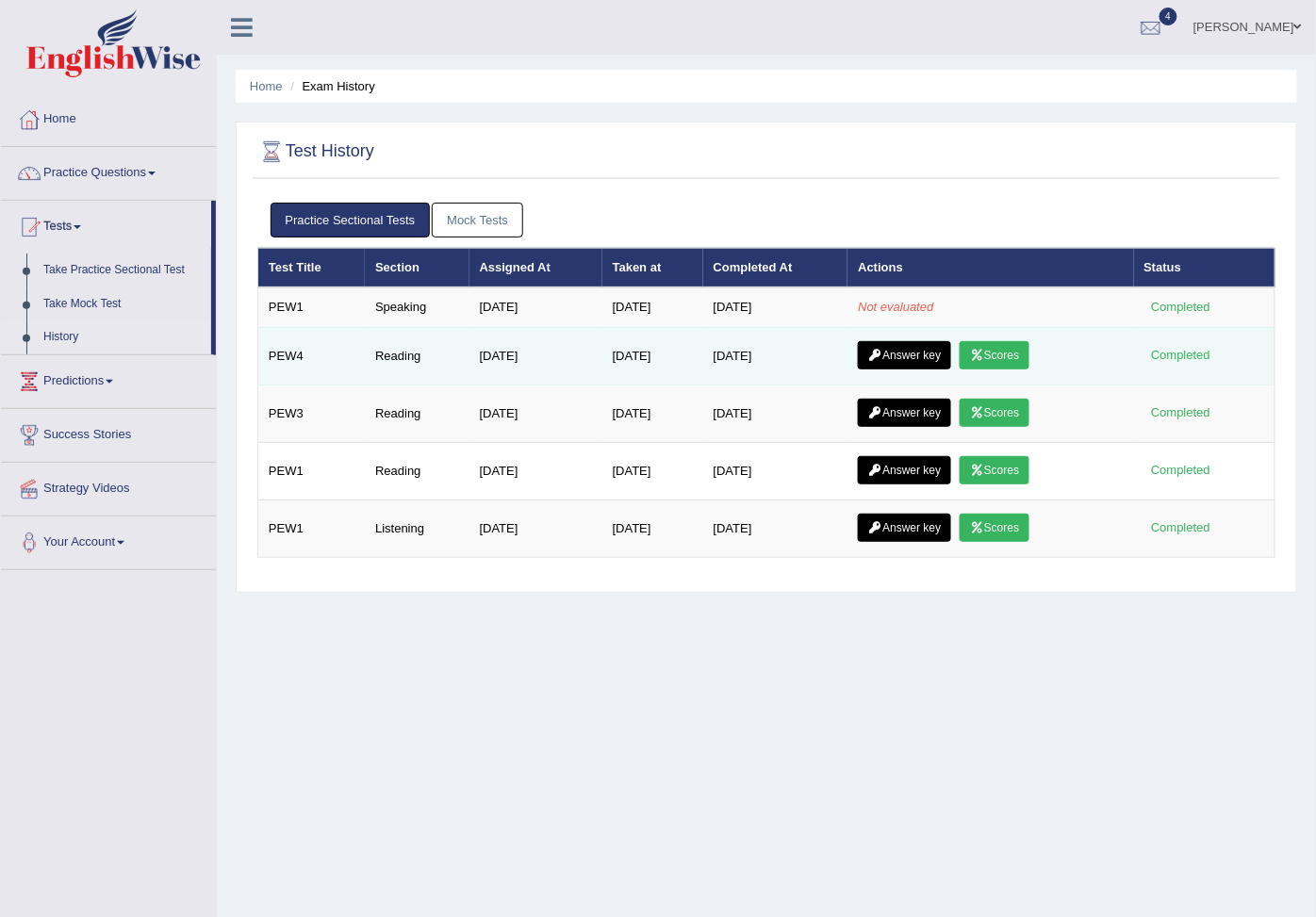
click at [985, 355] on icon at bounding box center [978, 355] width 14 height 11
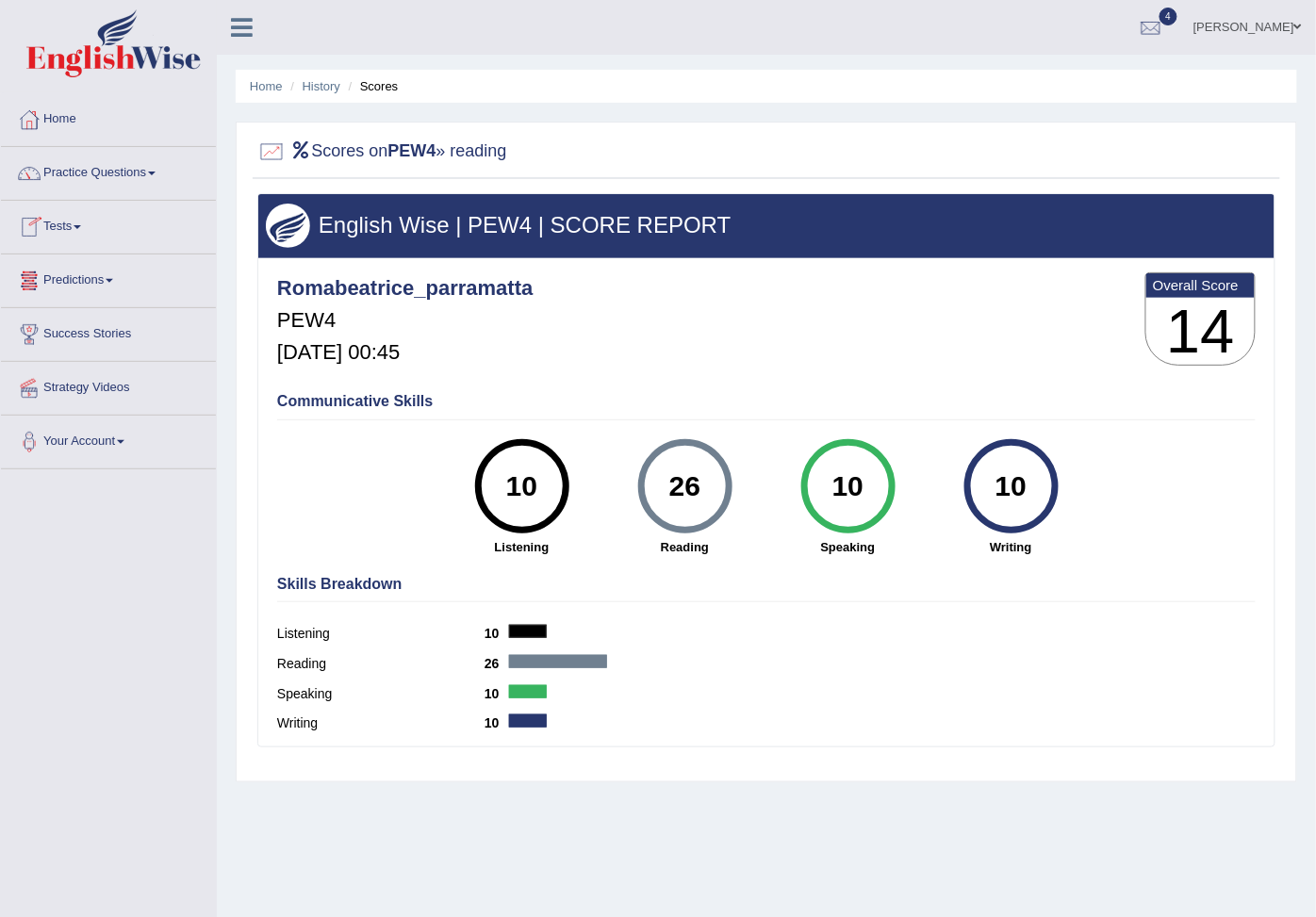
click at [90, 229] on link "Tests" at bounding box center [108, 225] width 215 height 47
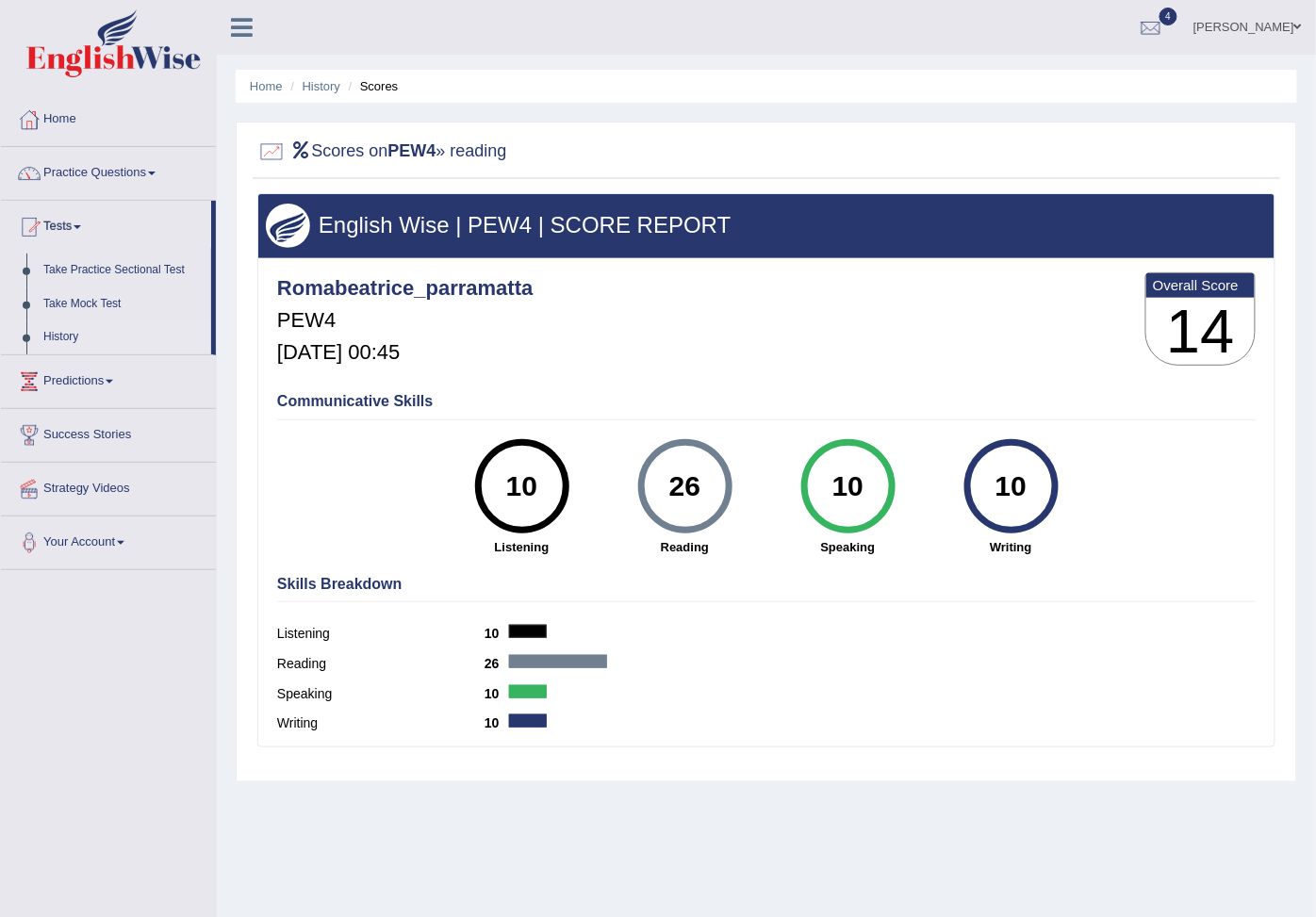
click at [70, 354] on link "History" at bounding box center [123, 337] width 176 height 34
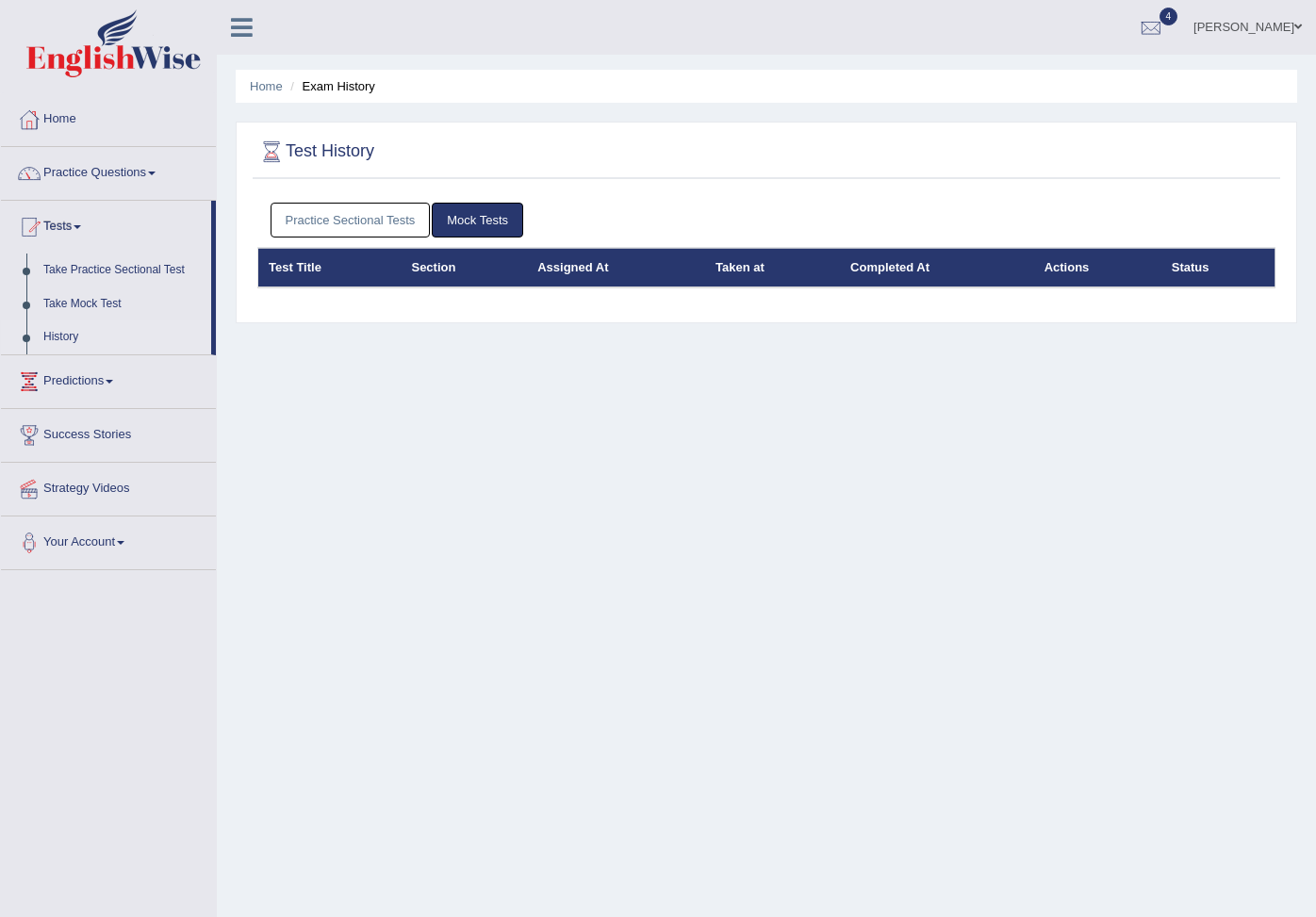
click at [362, 210] on link "Practice Sectional Tests" at bounding box center [351, 220] width 160 height 35
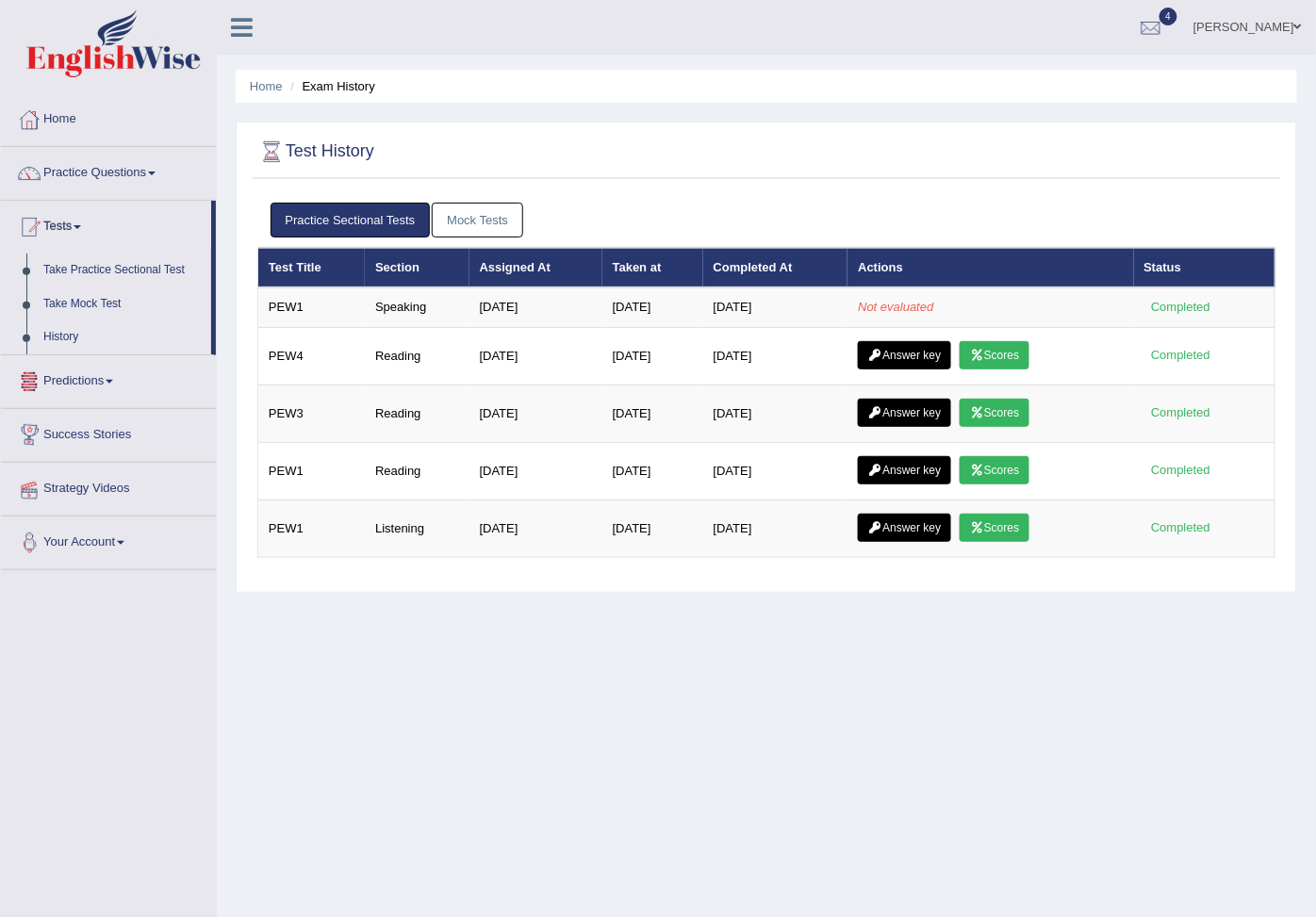
click at [56, 354] on link "History" at bounding box center [123, 337] width 176 height 34
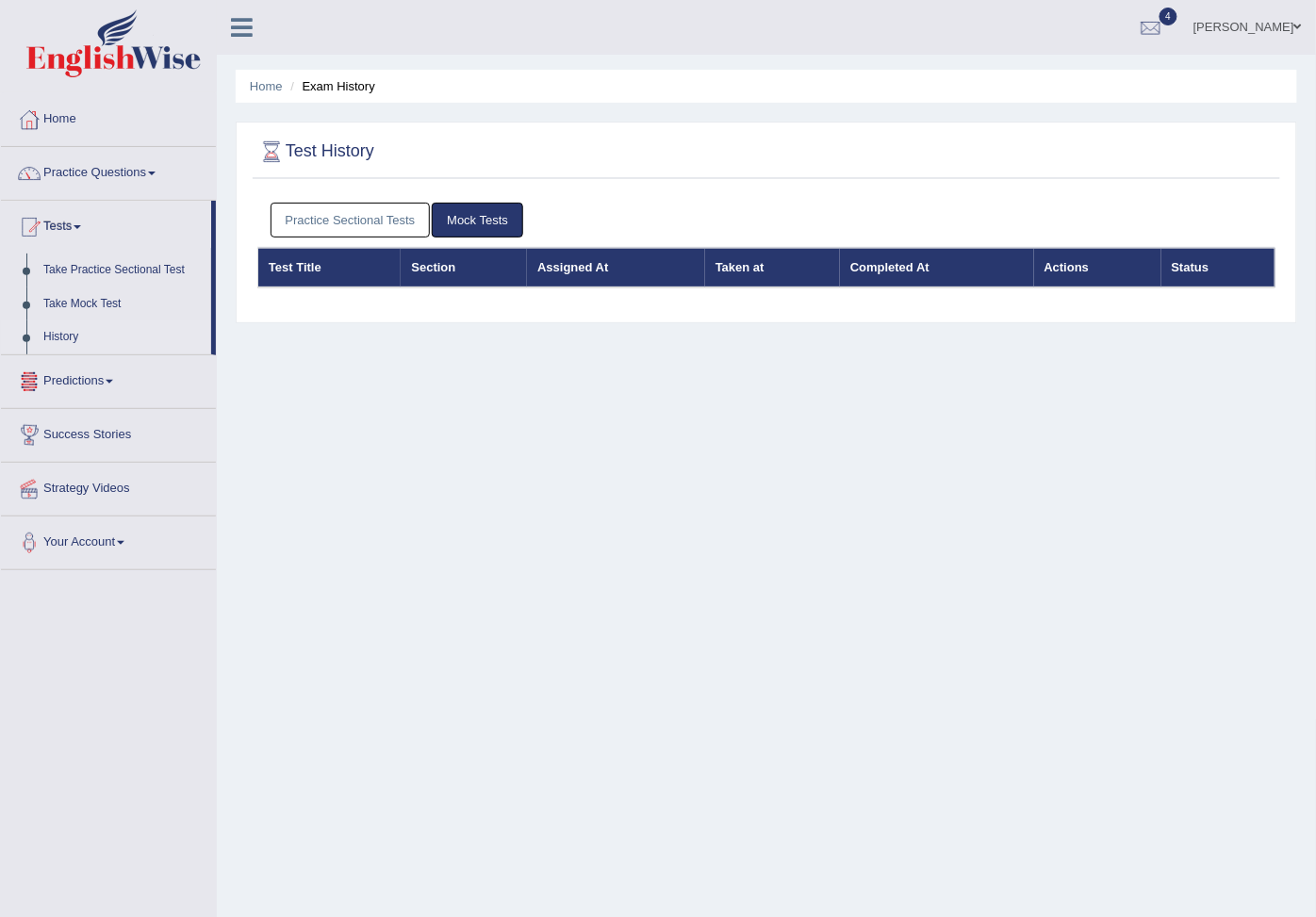
click at [345, 214] on link "Practice Sectional Tests" at bounding box center [351, 220] width 160 height 35
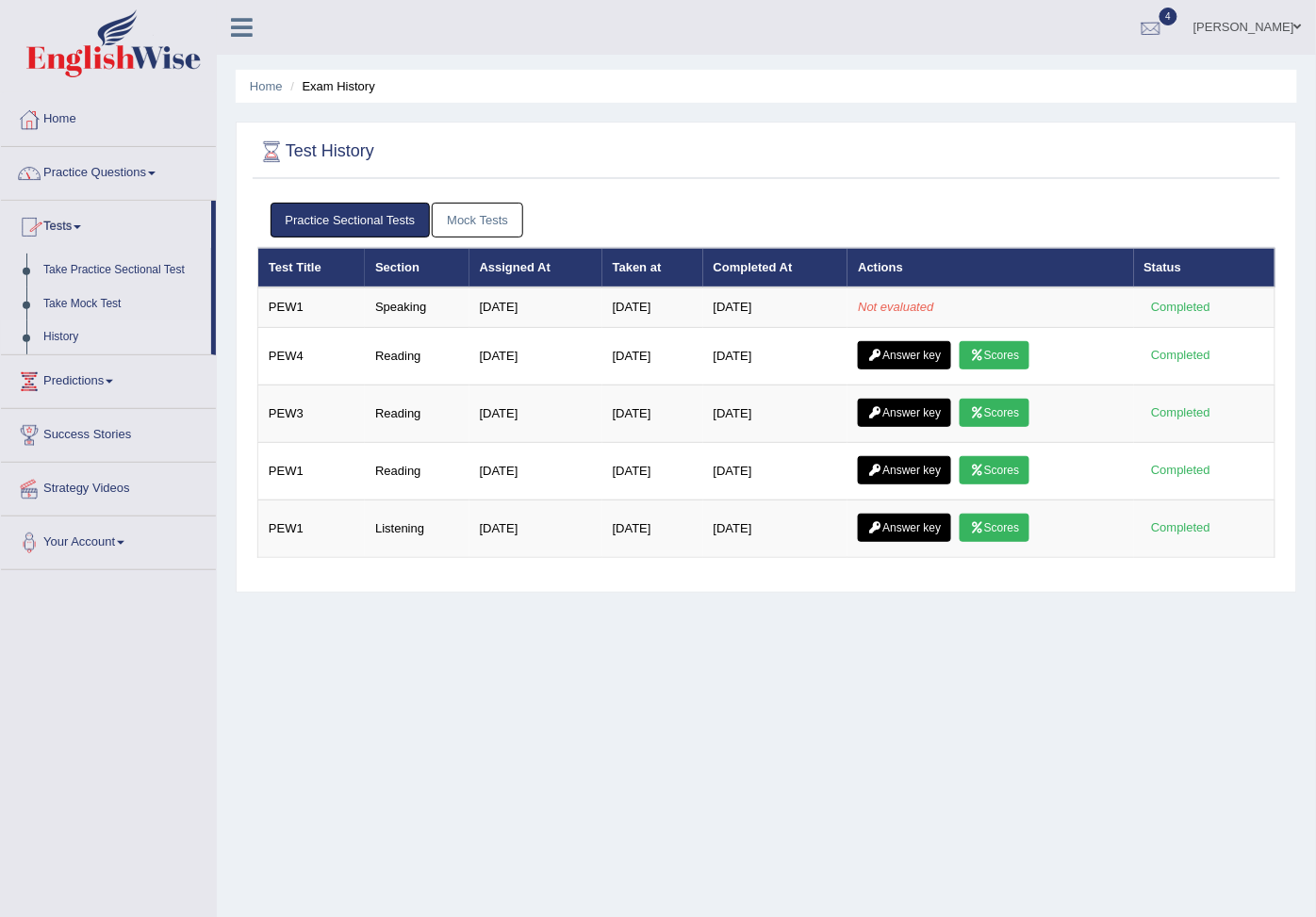
click at [1137, 25] on div at bounding box center [1151, 28] width 29 height 29
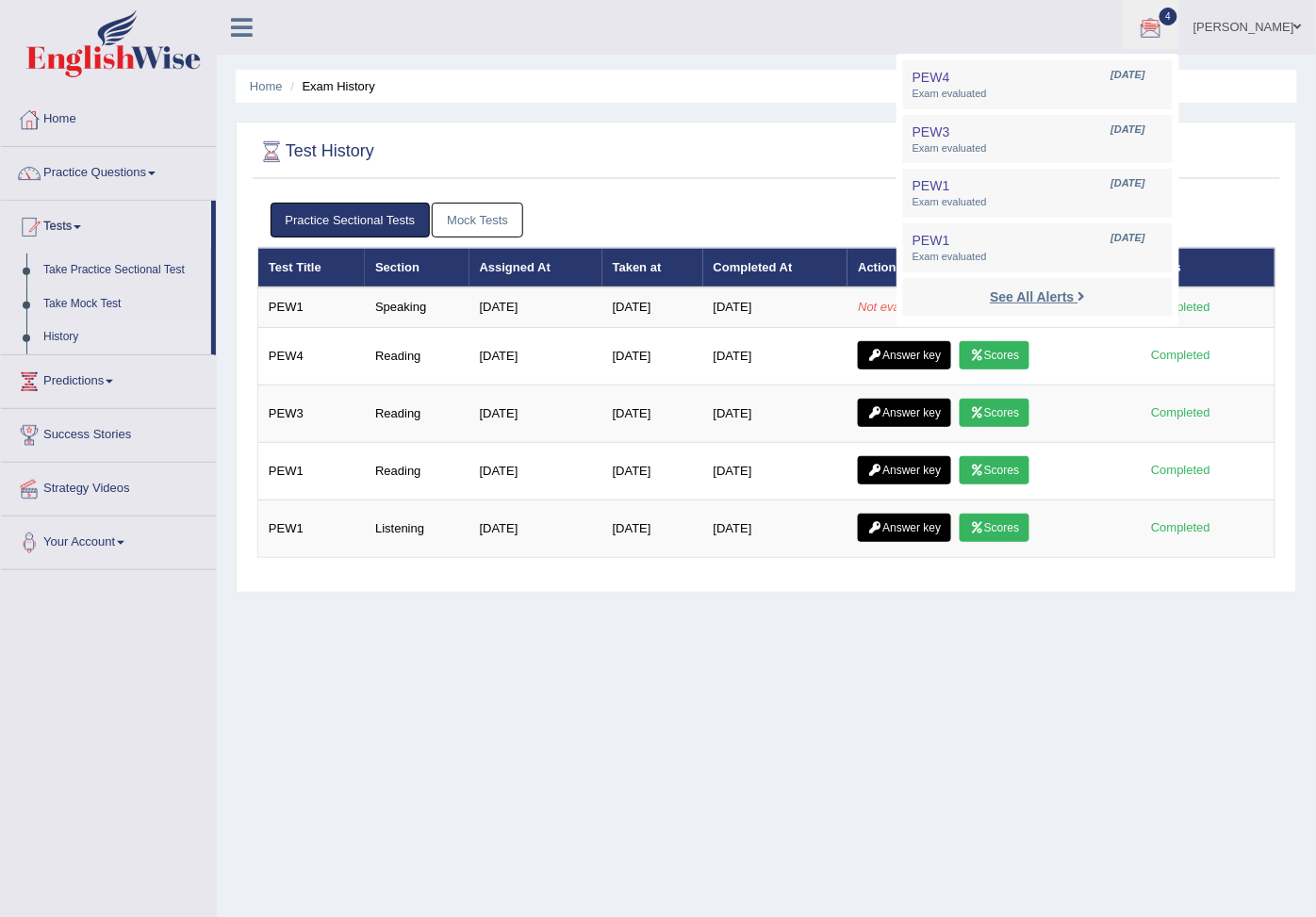
click at [990, 305] on strong "See All Alerts" at bounding box center [1032, 297] width 84 height 15
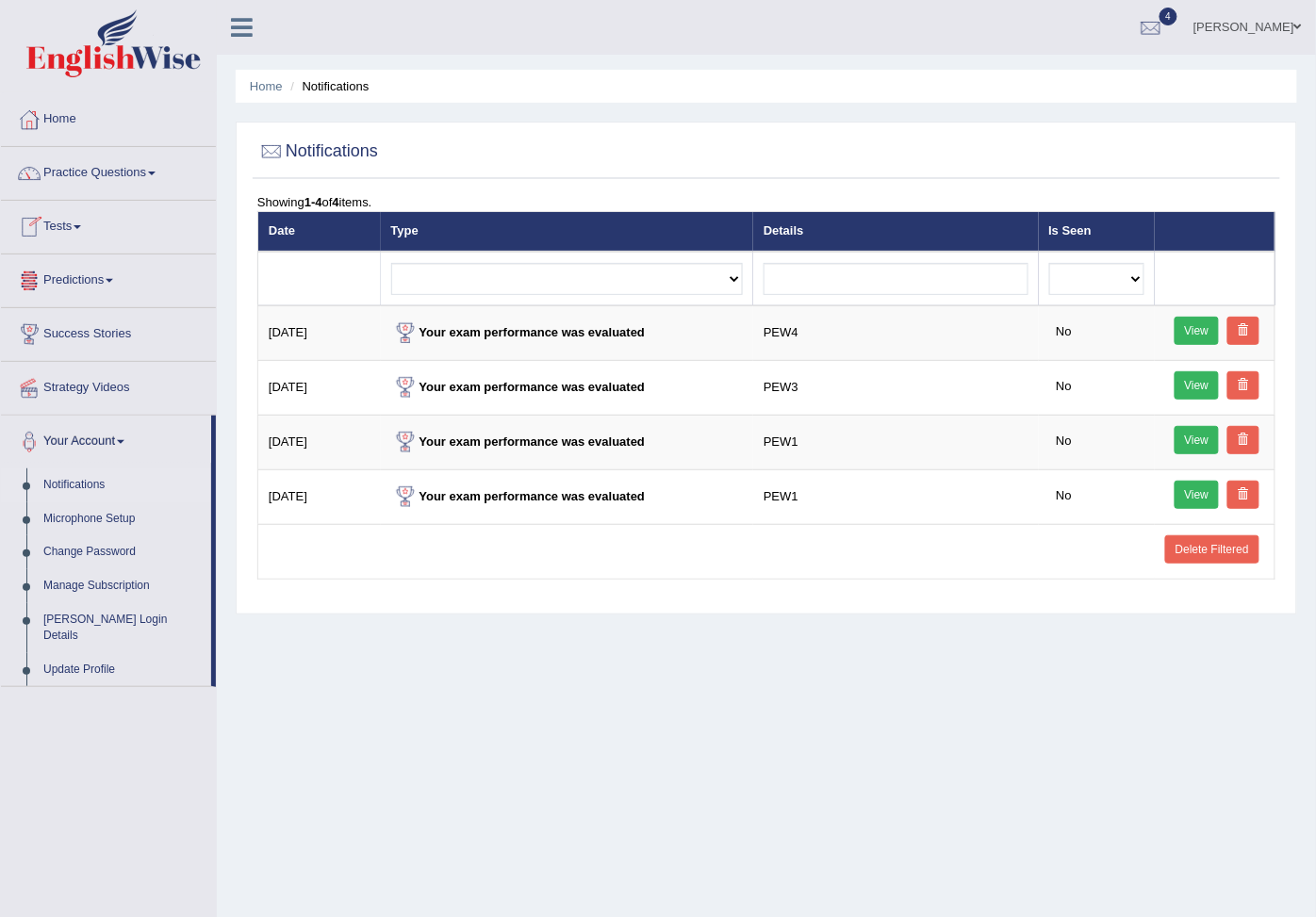
click at [86, 218] on link "Tests" at bounding box center [108, 225] width 215 height 47
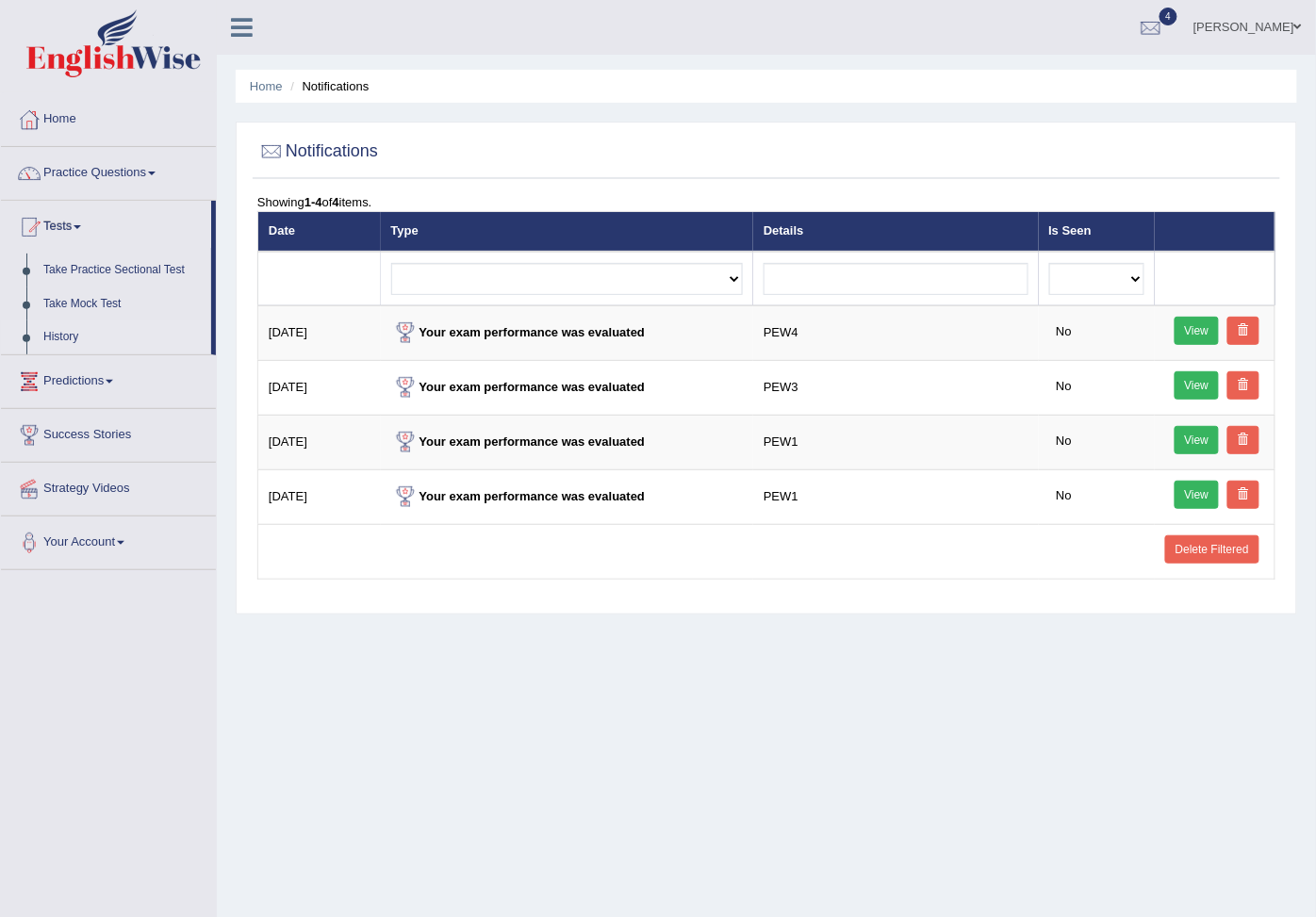
click at [59, 354] on link "History" at bounding box center [123, 337] width 176 height 34
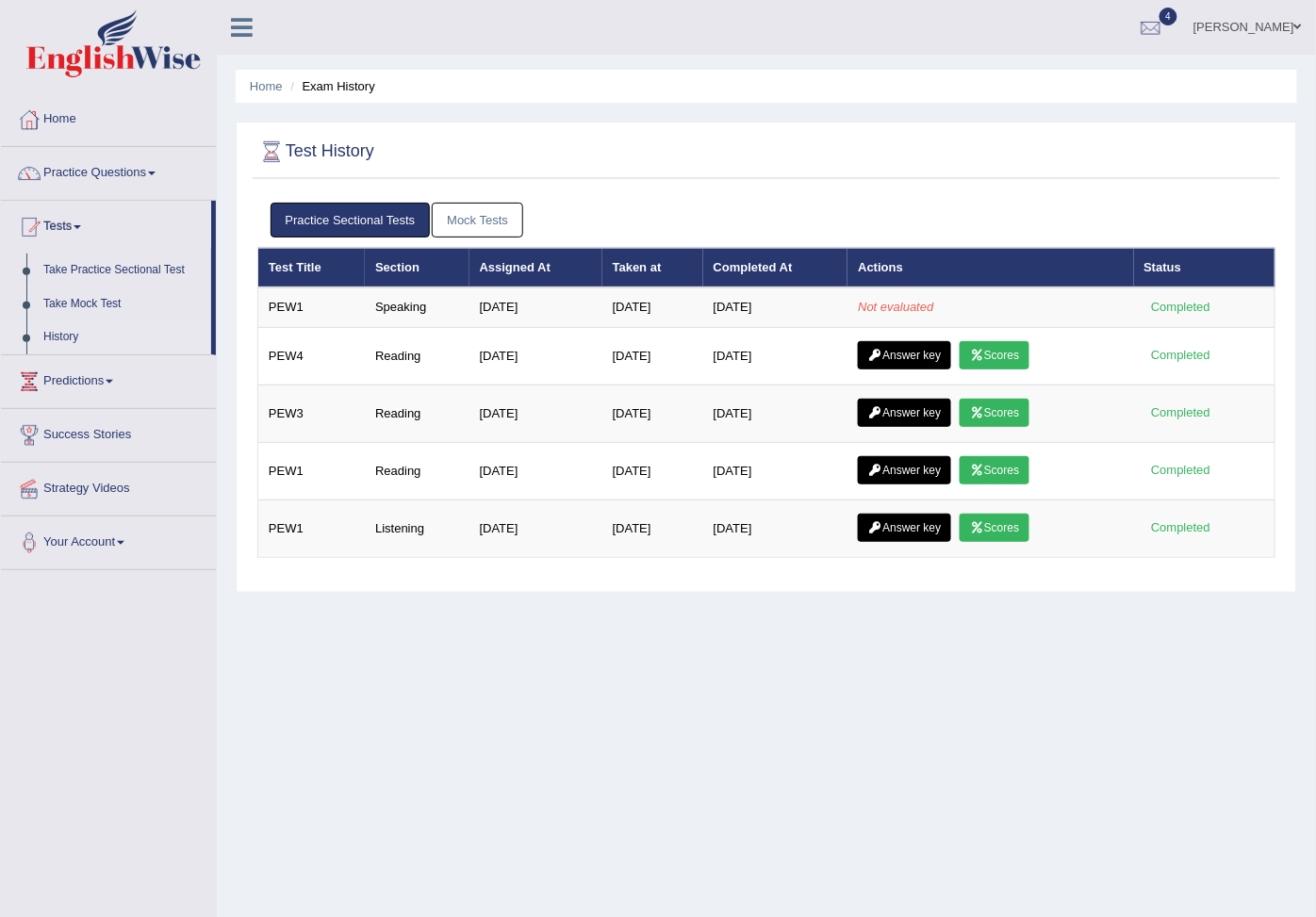
click at [779, 77] on ul "Home Exam History" at bounding box center [766, 86] width 1062 height 33
click at [1137, 14] on div at bounding box center [1151, 28] width 29 height 29
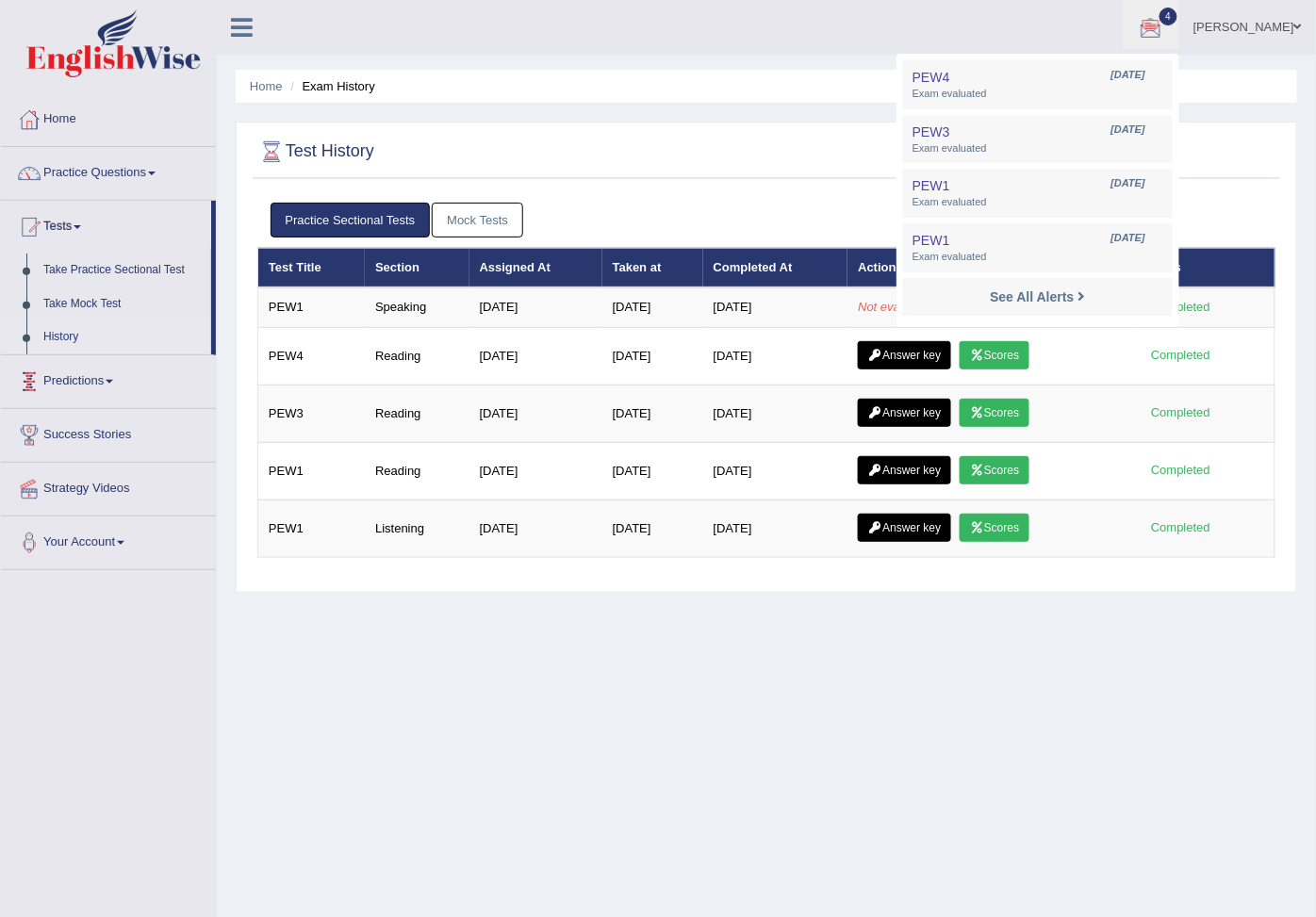
click at [72, 354] on link "History" at bounding box center [123, 337] width 176 height 34
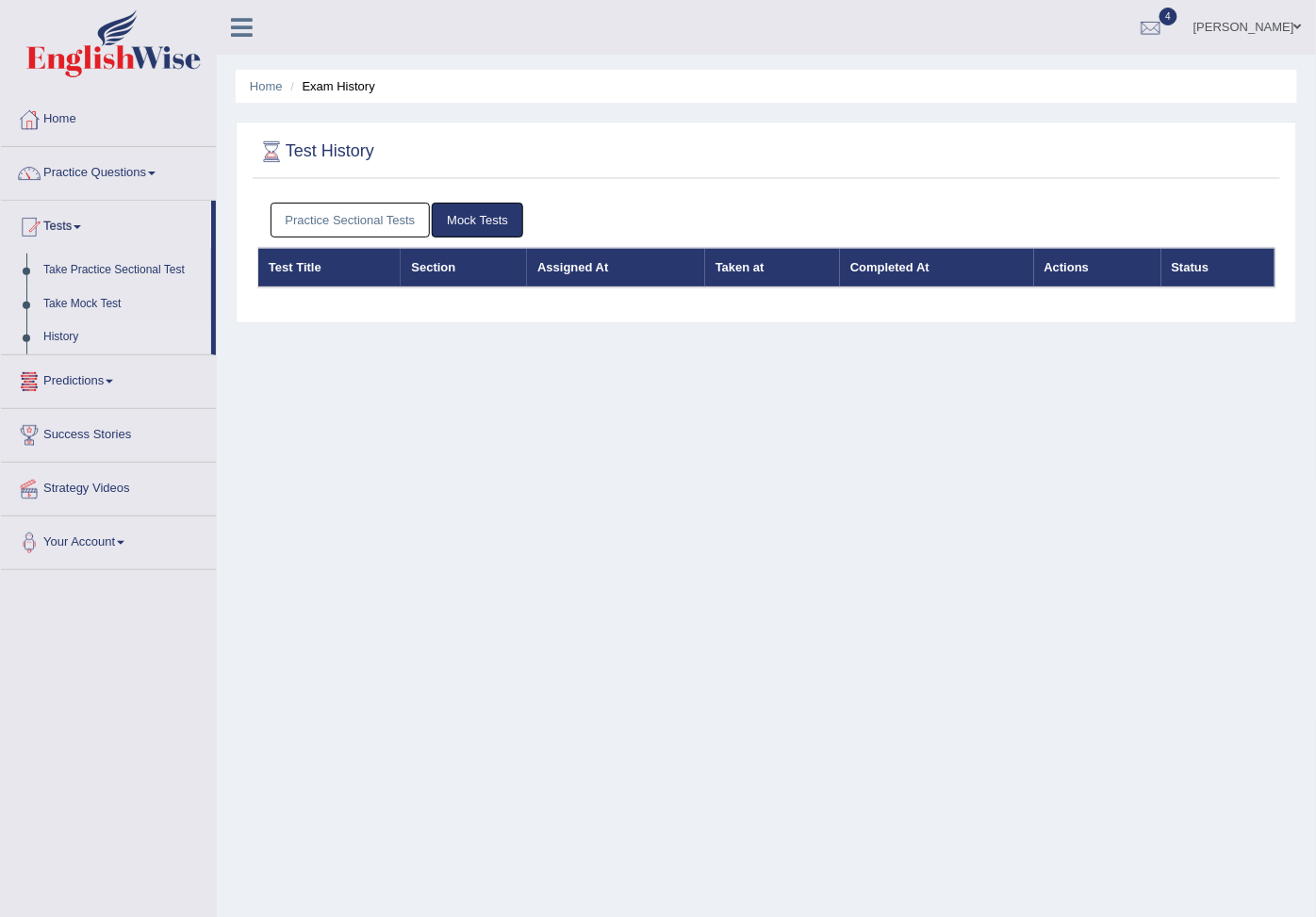
click at [70, 354] on link "History" at bounding box center [123, 337] width 176 height 34
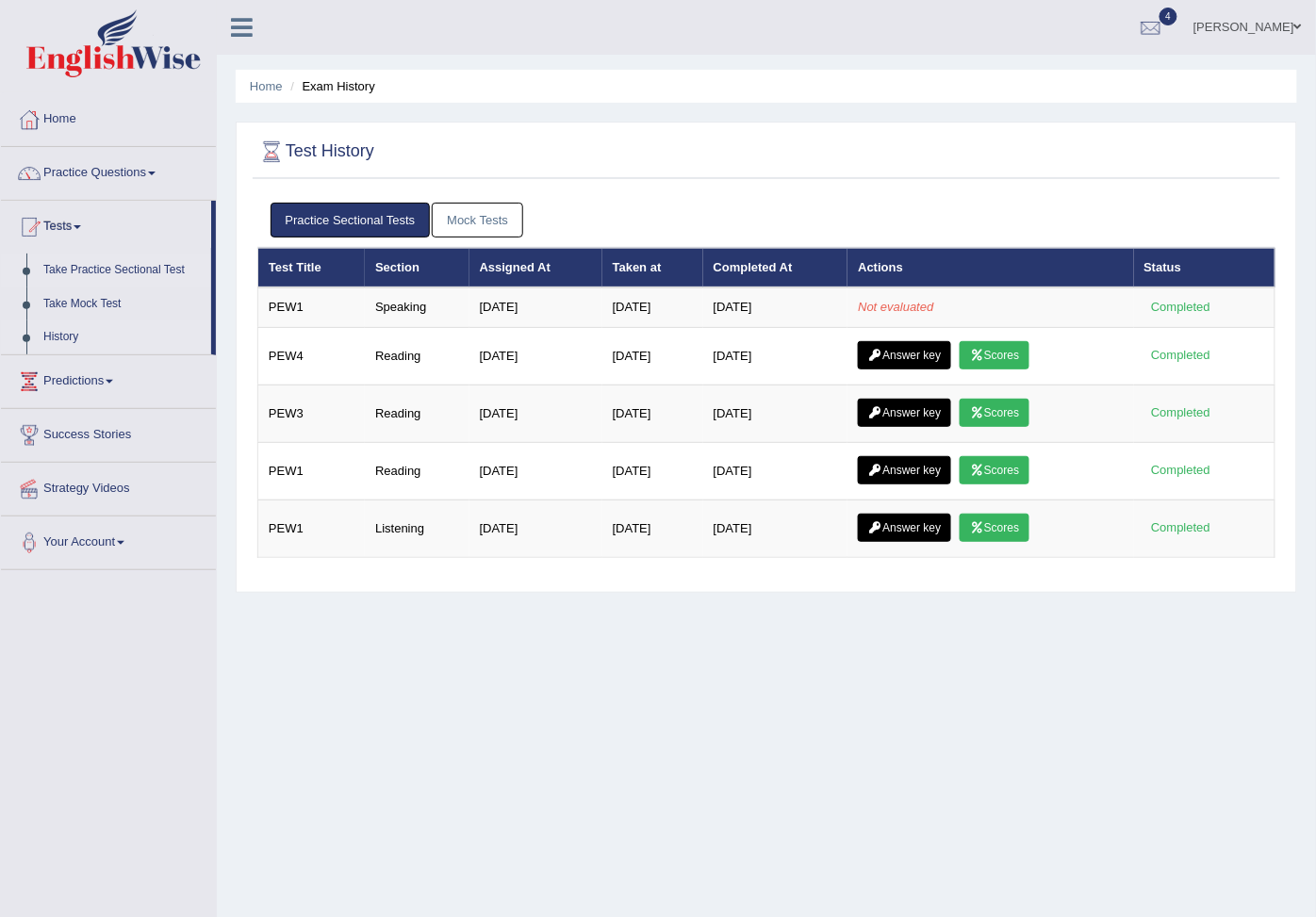
click at [120, 267] on link "Take Practice Sectional Test" at bounding box center [123, 270] width 176 height 34
click at [98, 271] on link "Take Practice Sectional Test" at bounding box center [123, 270] width 176 height 34
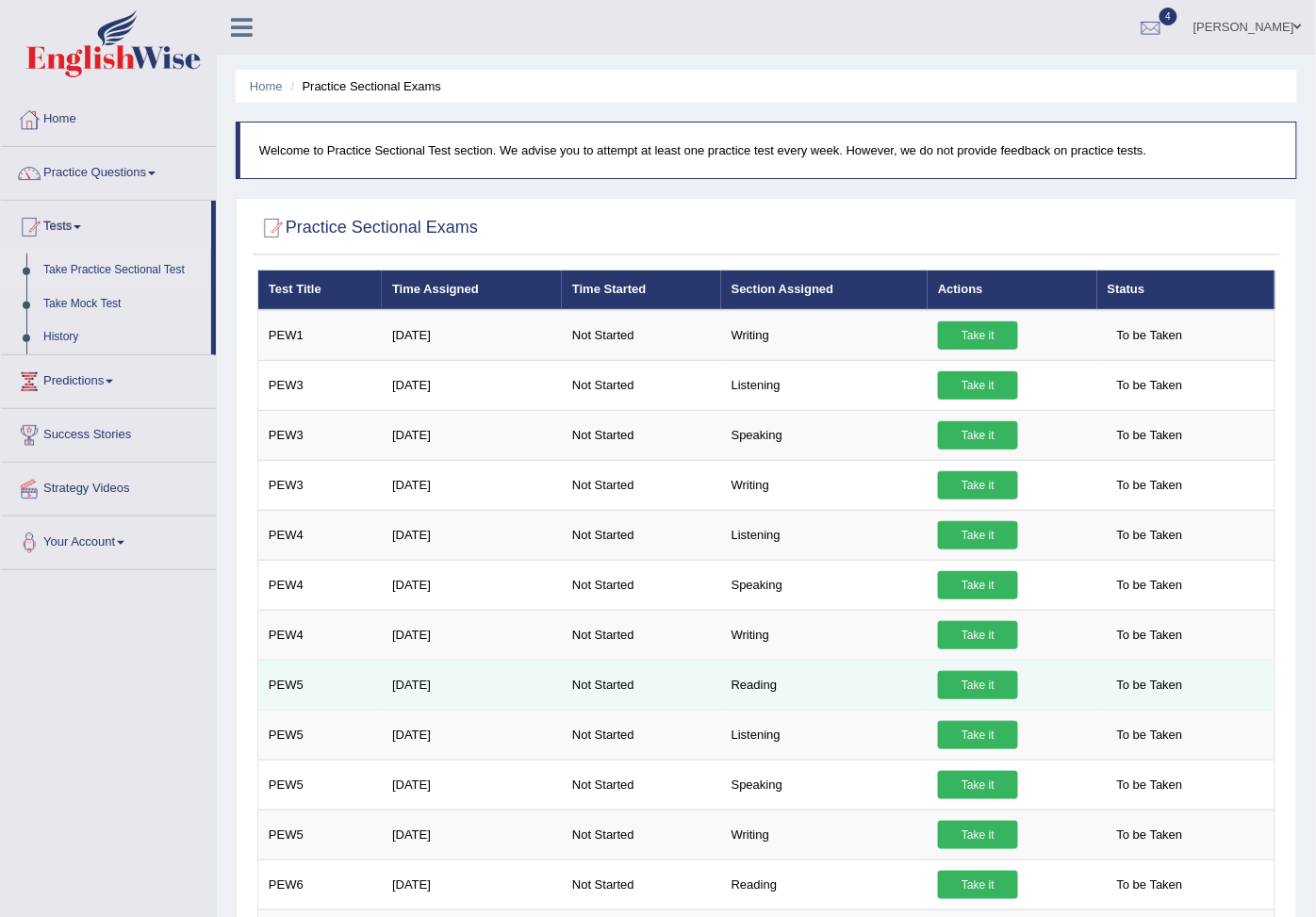
click at [993, 699] on link "Take it" at bounding box center [978, 686] width 80 height 29
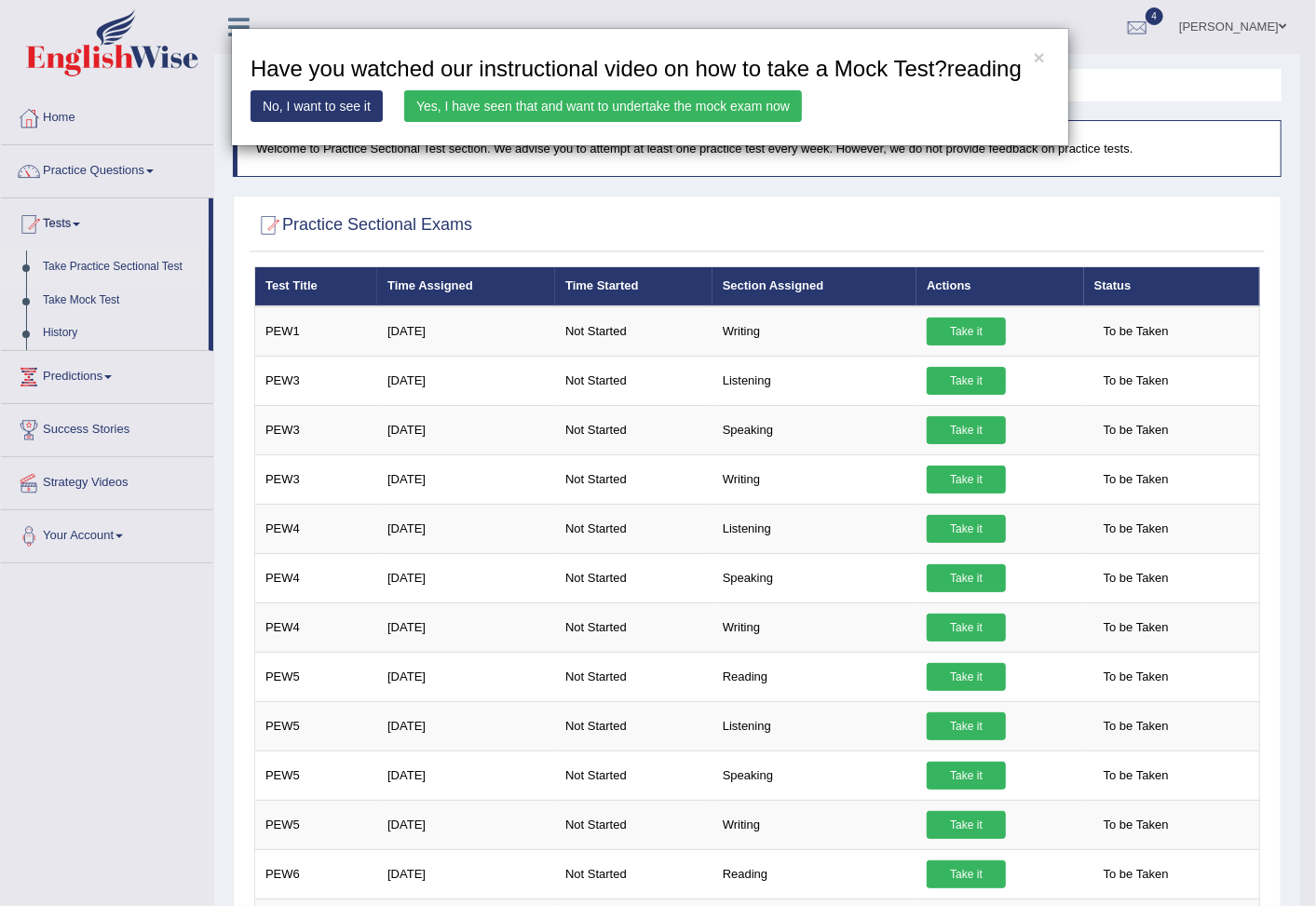
click at [1029, 54] on div "× Have you watched our instructional video on how to take a Mock Test?reading N…" at bounding box center [650, 87] width 838 height 118
click at [1036, 56] on button "×" at bounding box center [1039, 58] width 11 height 20
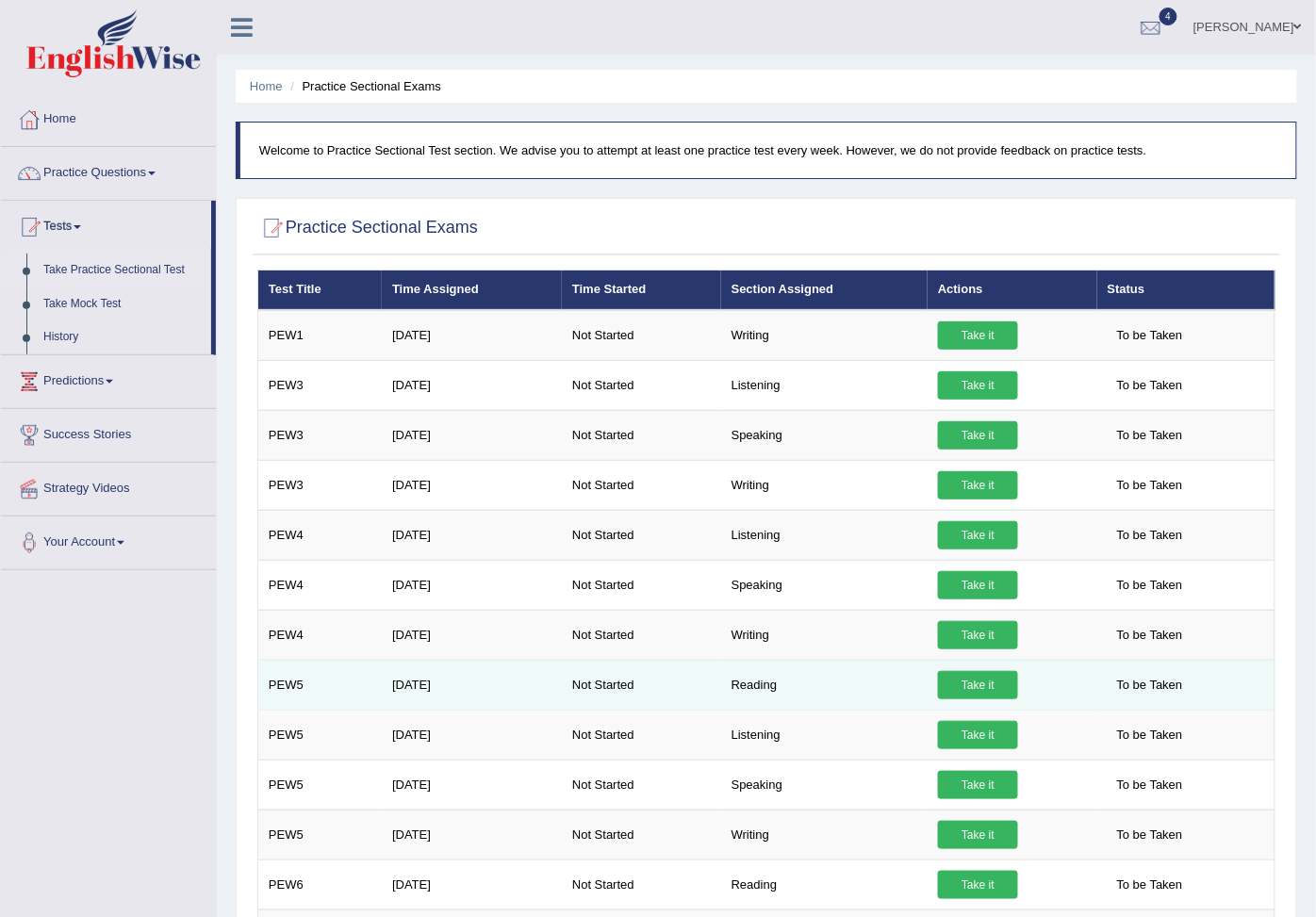
click at [976, 699] on link "Take it" at bounding box center [978, 686] width 80 height 29
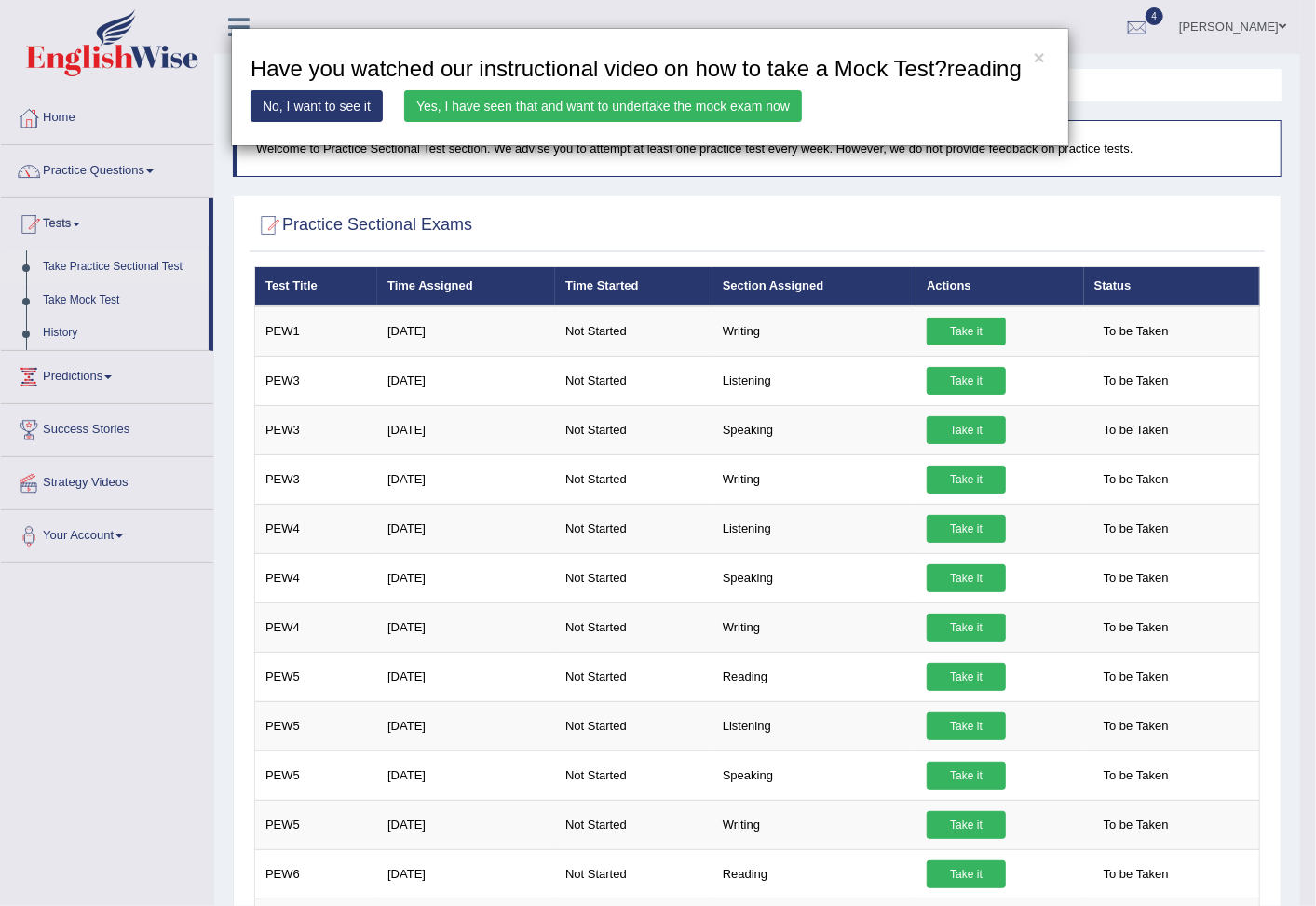
click at [541, 116] on link "Yes, I have seen that and want to undertake the mock exam now" at bounding box center [603, 106] width 398 height 31
click at [536, 107] on link "Yes, I have seen that and want to undertake the mock exam now" at bounding box center [603, 106] width 398 height 31
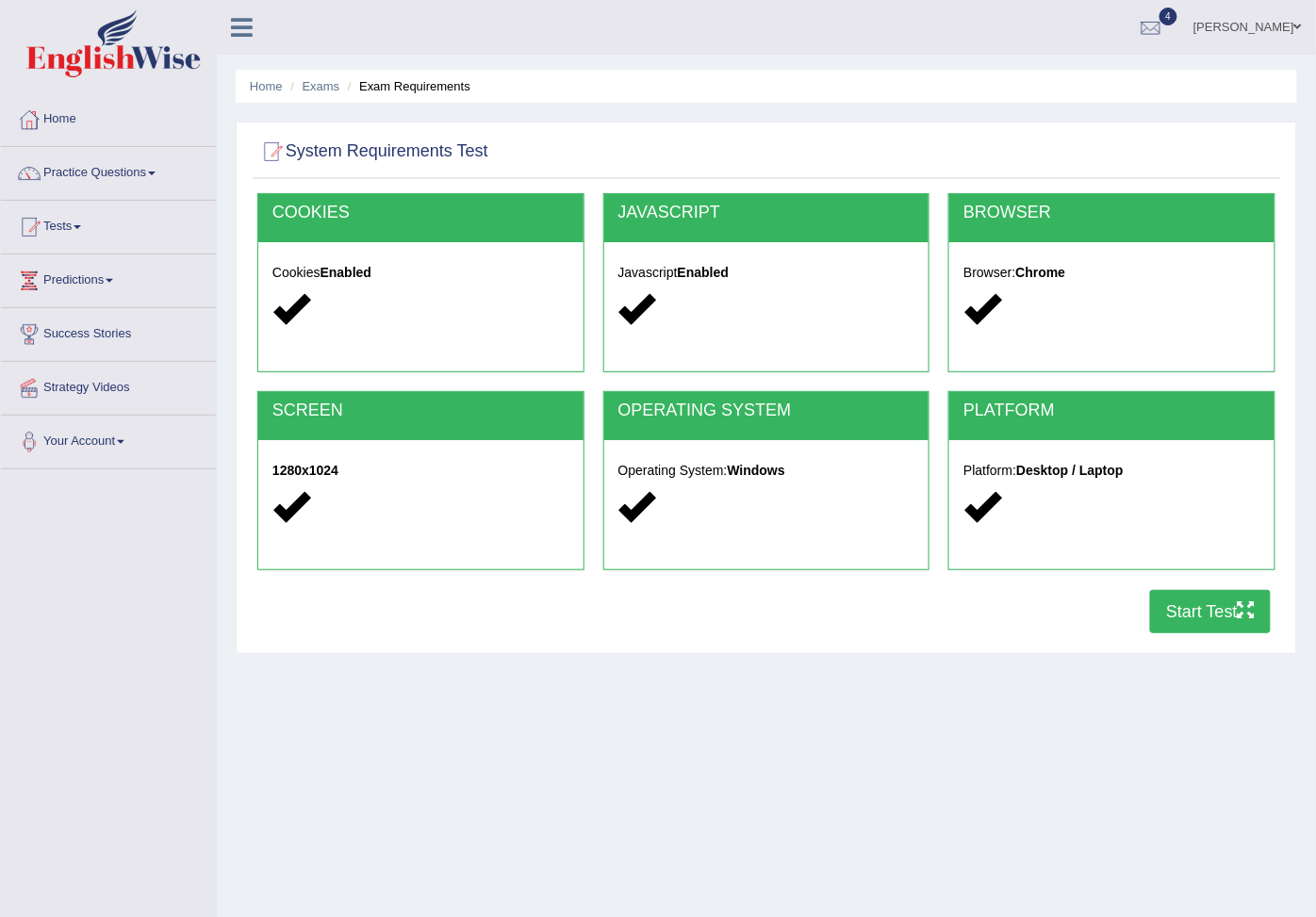
click at [1218, 605] on button "Start Test" at bounding box center [1211, 612] width 121 height 44
